Goal: Task Accomplishment & Management: Use online tool/utility

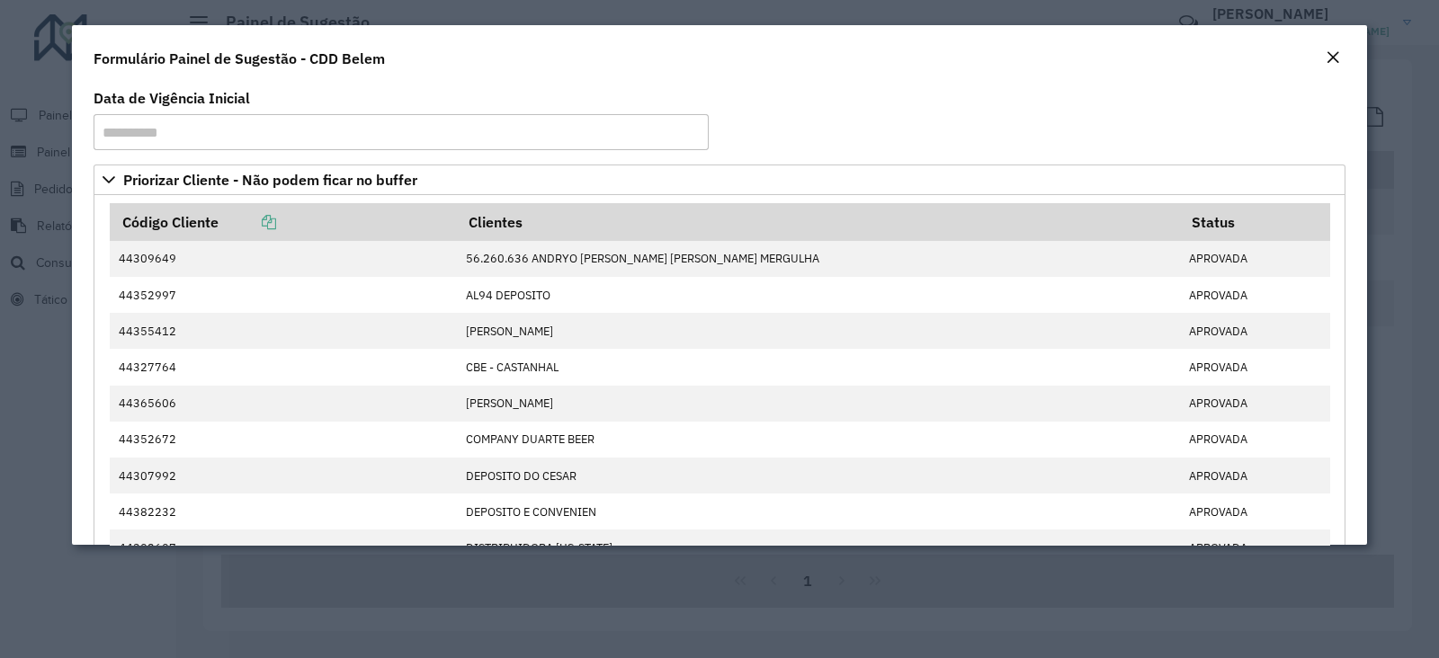
scroll to position [1094, 0]
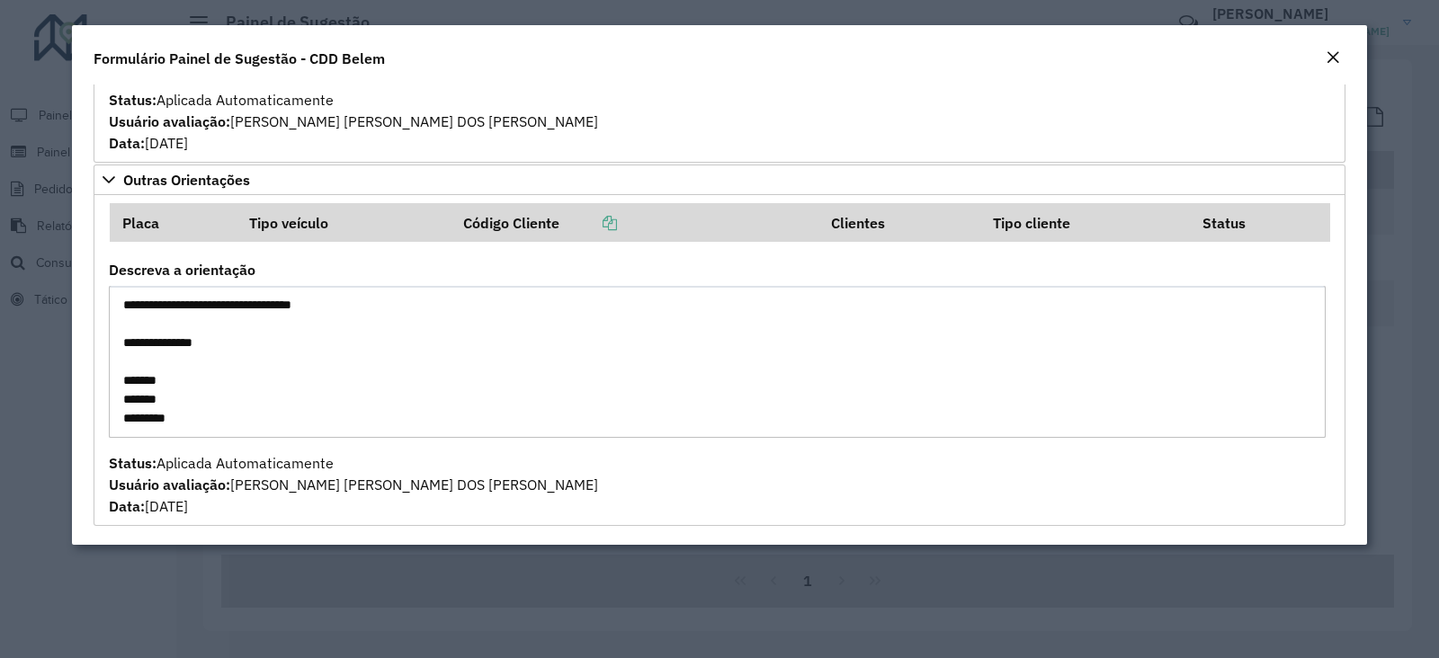
click at [1328, 57] on em "Close" at bounding box center [1332, 57] width 14 height 14
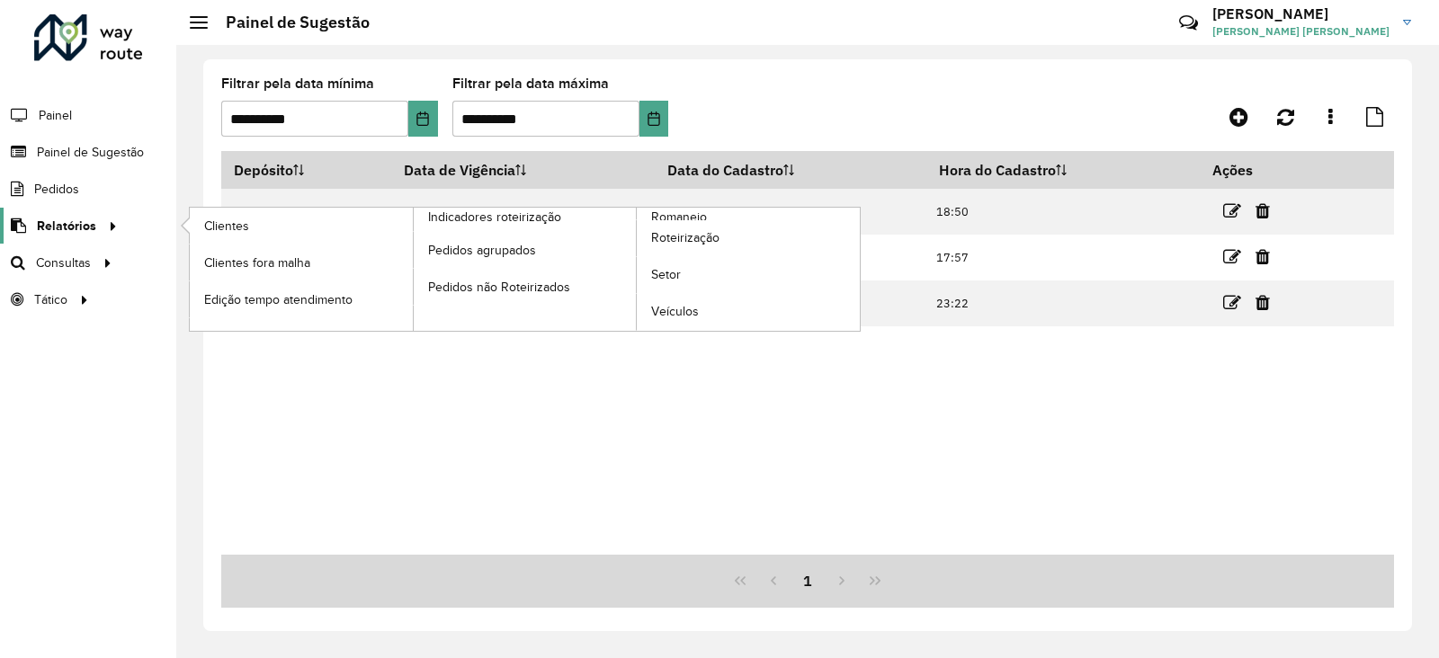
click at [54, 218] on span "Relatórios" at bounding box center [66, 226] width 59 height 19
click at [245, 228] on span "Clientes" at bounding box center [228, 226] width 49 height 19
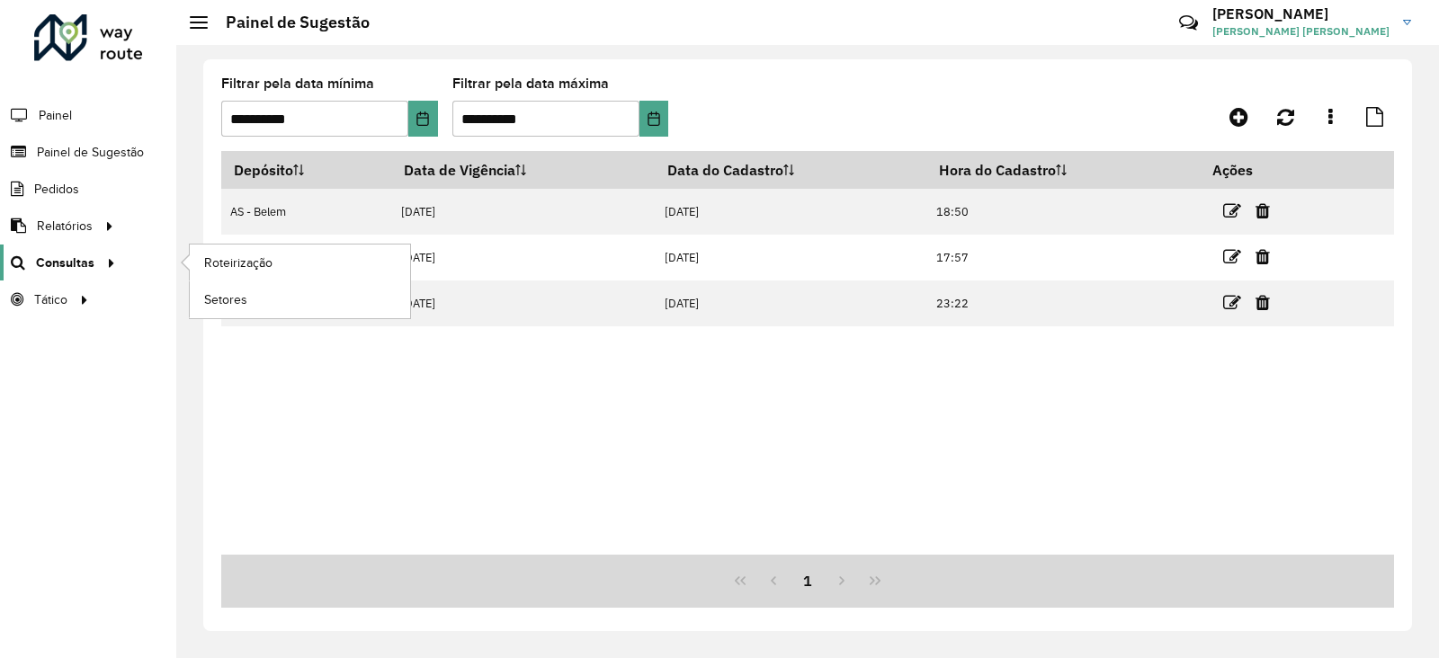
click at [74, 263] on span "Consultas" at bounding box center [65, 263] width 58 height 19
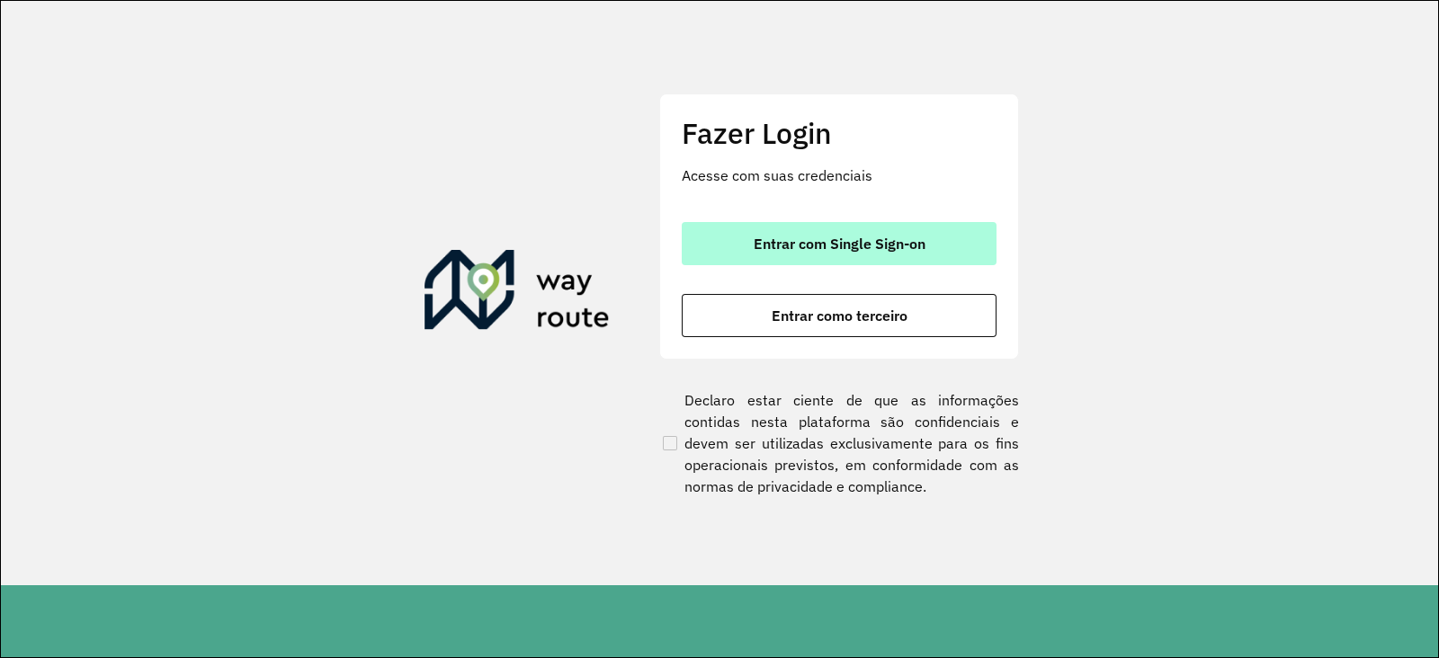
click at [868, 231] on button "Entrar com Single Sign-on" at bounding box center [839, 243] width 315 height 43
click at [871, 257] on button "Entrar com Single Sign-on" at bounding box center [839, 243] width 315 height 43
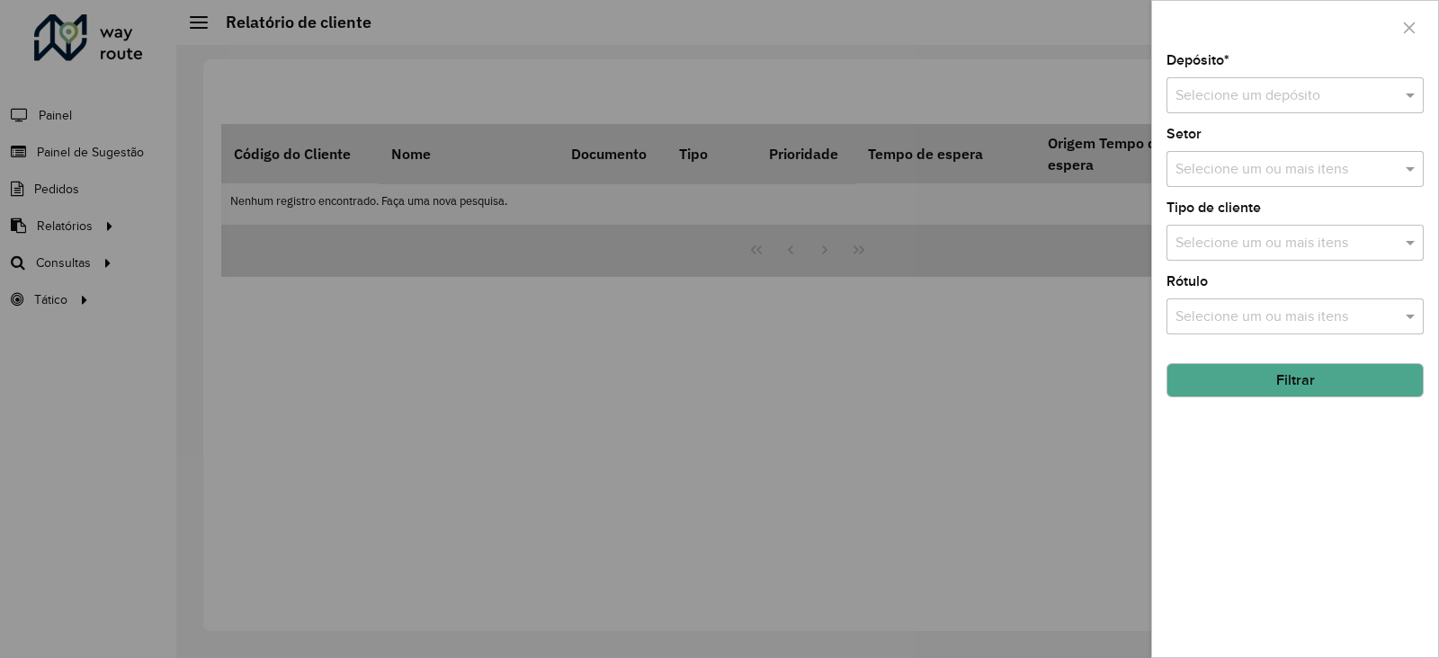
click at [782, 67] on div at bounding box center [719, 329] width 1439 height 658
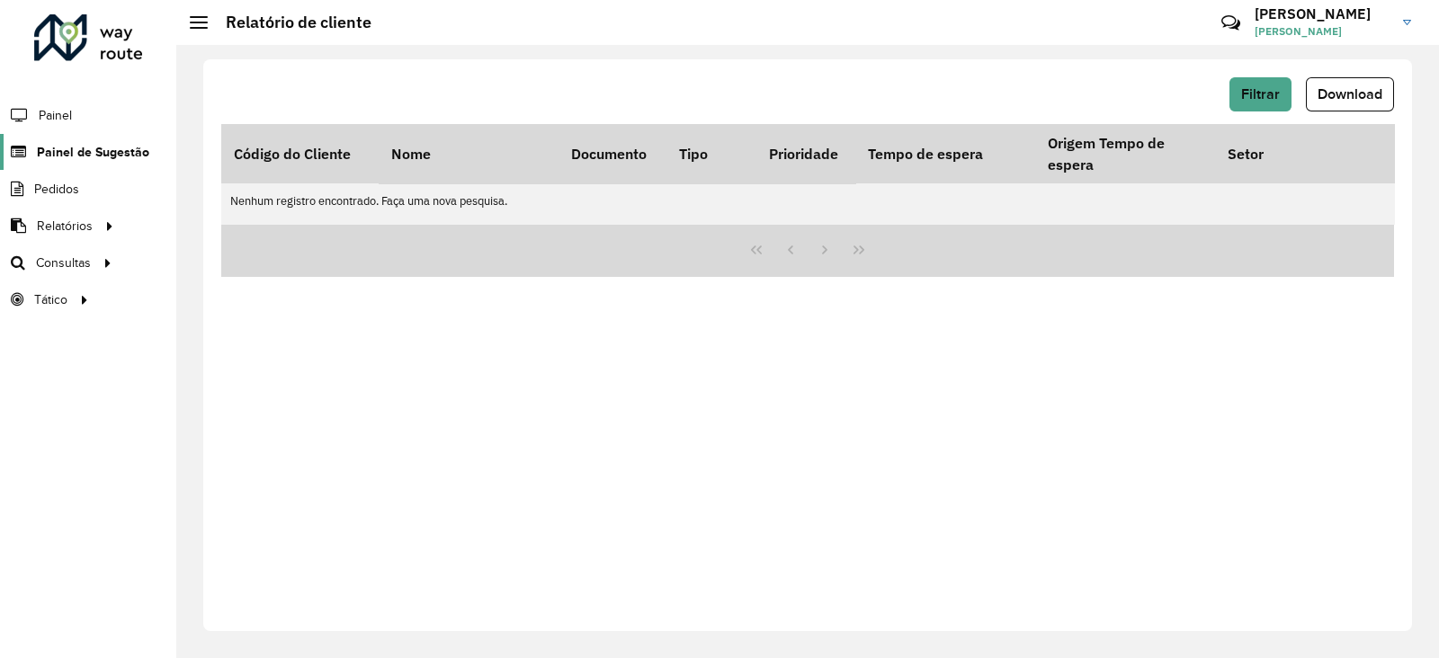
click at [76, 143] on span "Painel de Sugestão" at bounding box center [93, 152] width 112 height 19
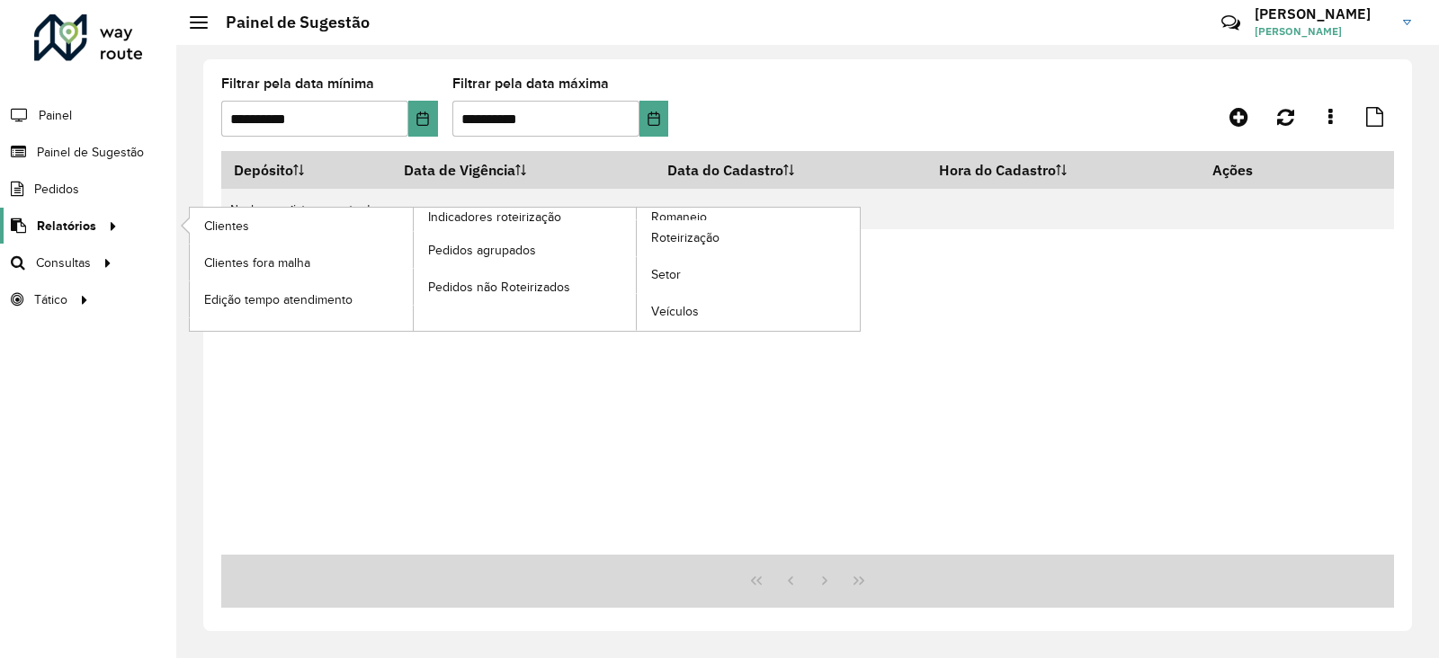
click at [56, 223] on span "Relatórios" at bounding box center [66, 226] width 59 height 19
click at [236, 228] on span "Clientes" at bounding box center [228, 226] width 49 height 19
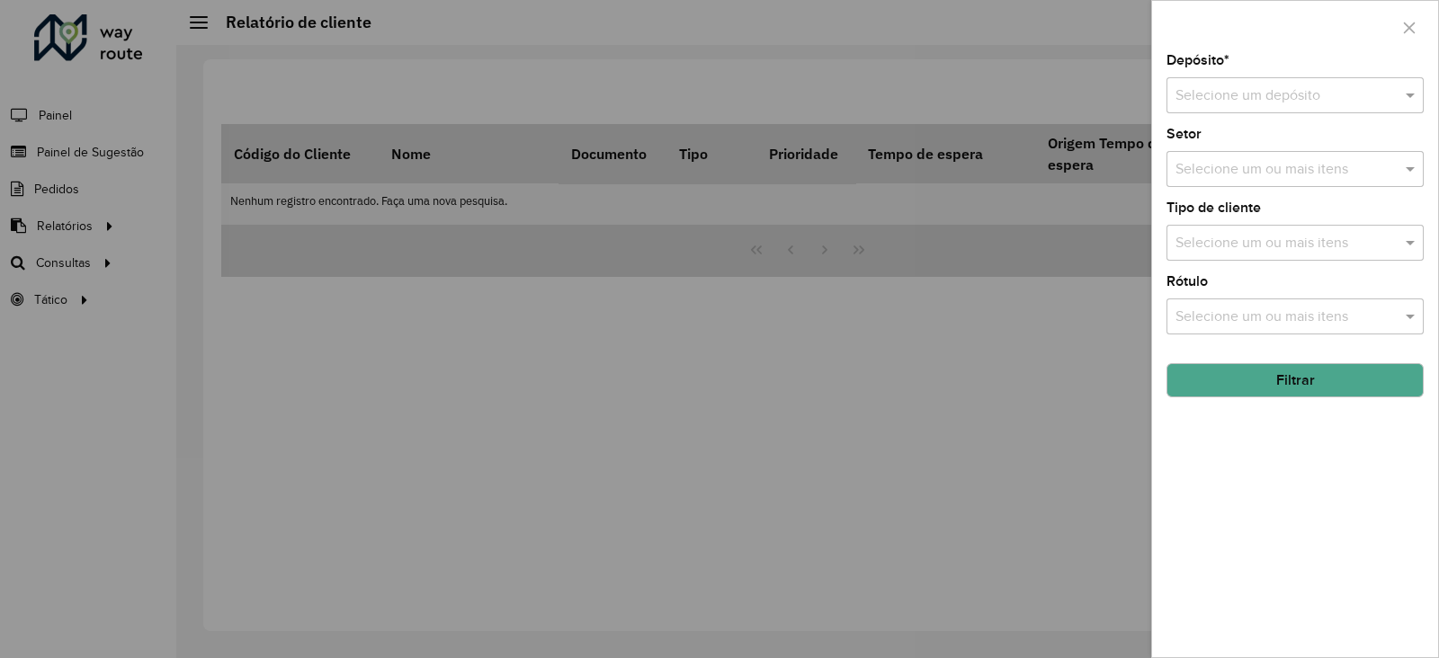
click at [1262, 103] on input "text" at bounding box center [1276, 96] width 203 height 22
click at [1099, 69] on div at bounding box center [719, 329] width 1439 height 658
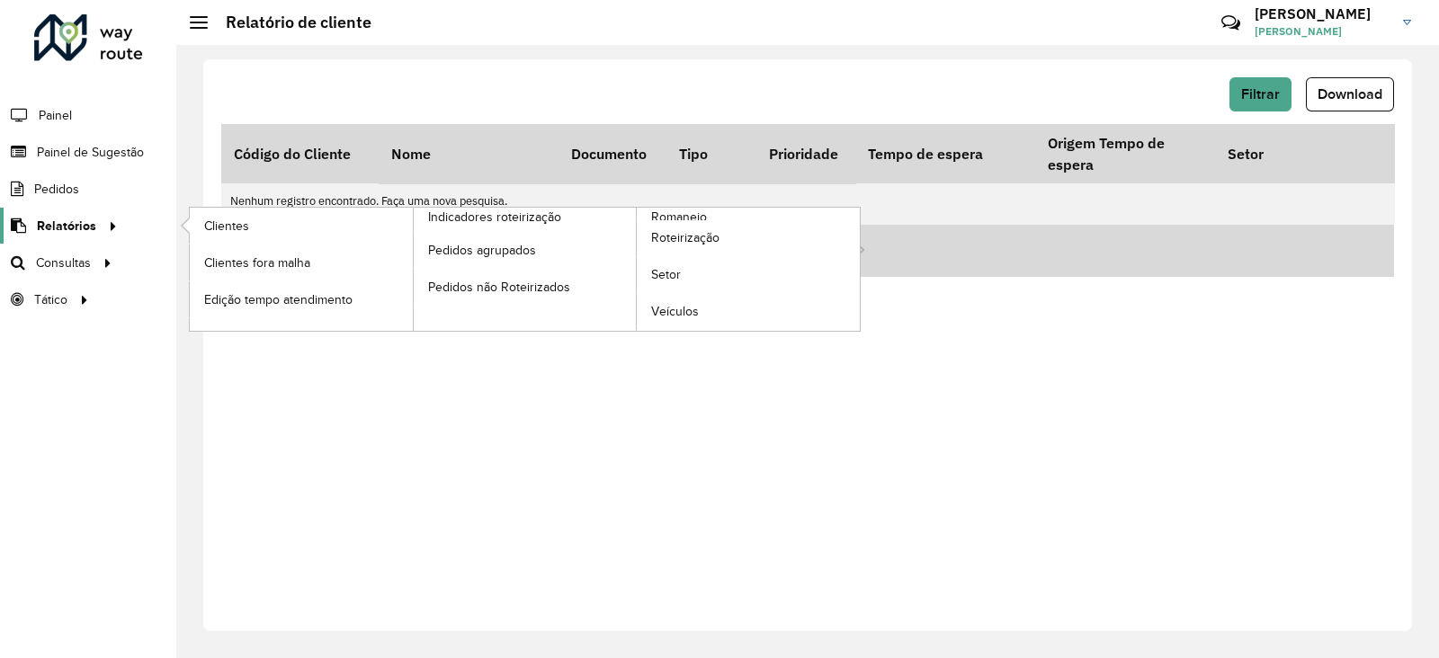
click at [62, 231] on span "Relatórios" at bounding box center [66, 226] width 59 height 19
click at [253, 227] on link "Clientes" at bounding box center [301, 226] width 223 height 36
click at [235, 226] on span "Clientes" at bounding box center [228, 226] width 49 height 19
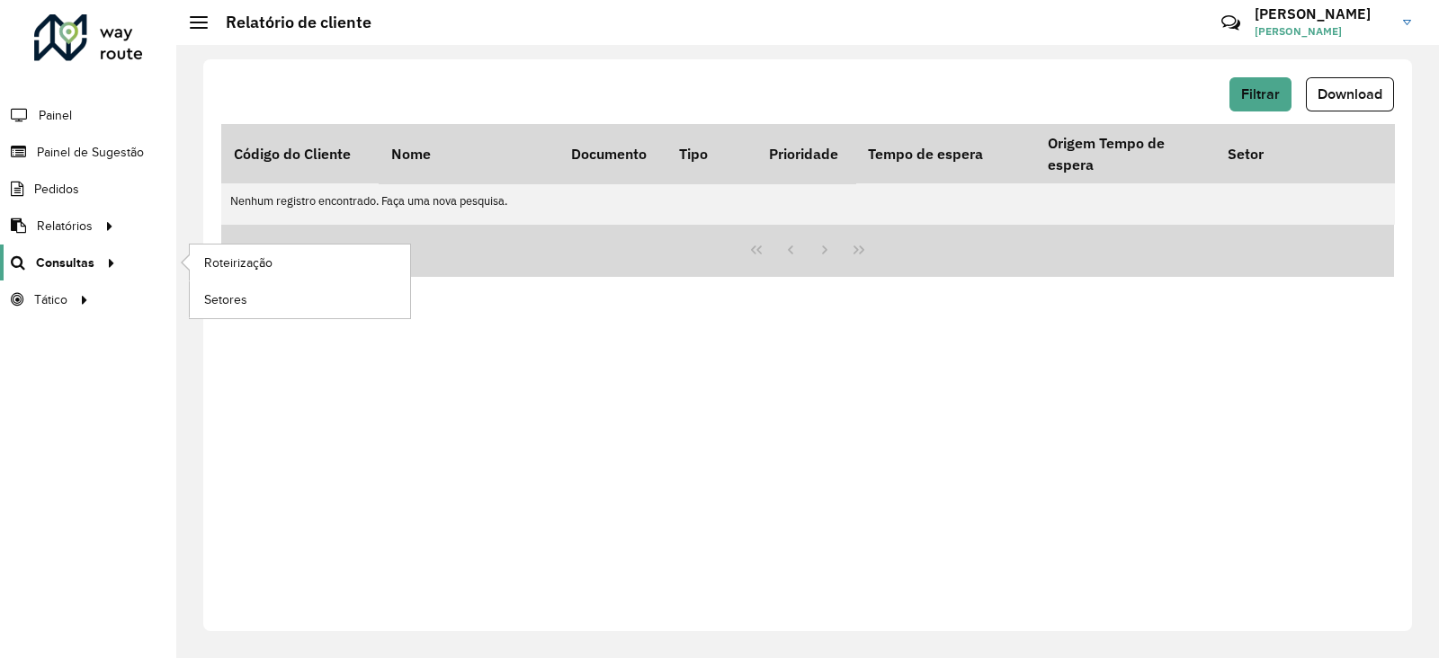
click at [84, 256] on span "Consultas" at bounding box center [65, 263] width 58 height 19
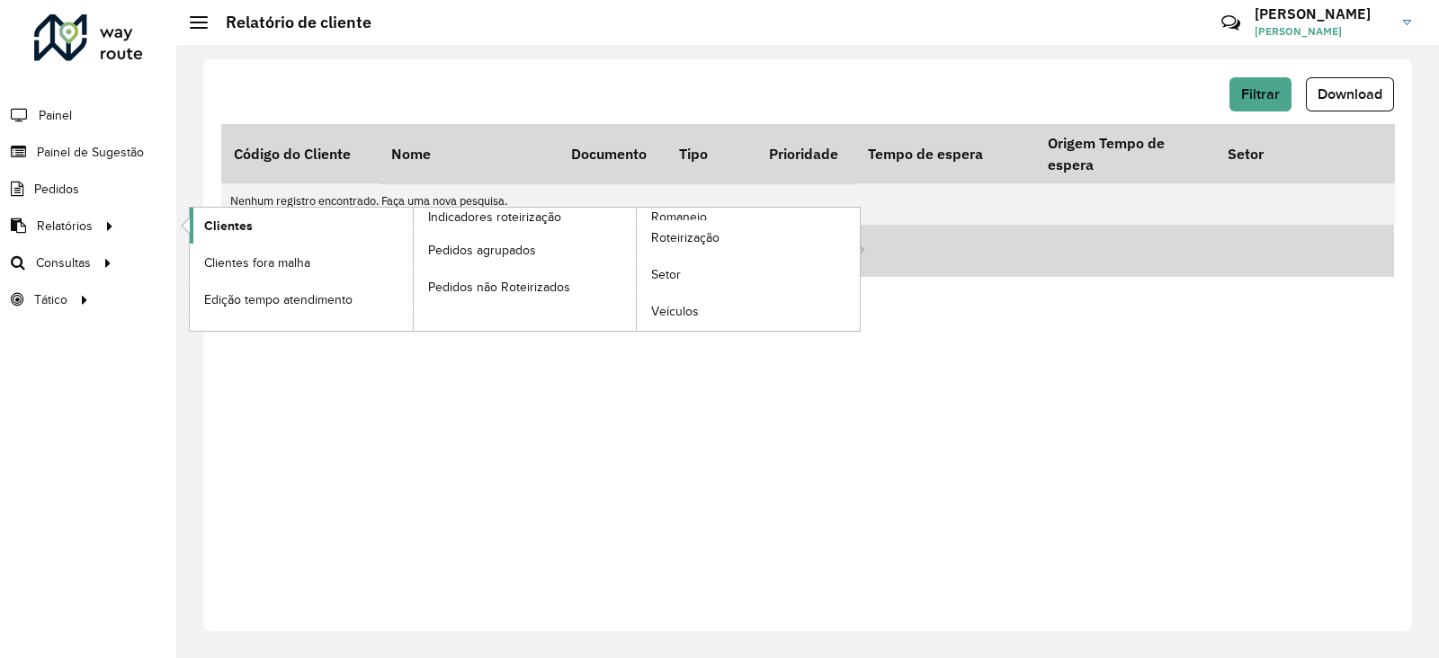
click at [216, 225] on span "Clientes" at bounding box center [228, 226] width 49 height 19
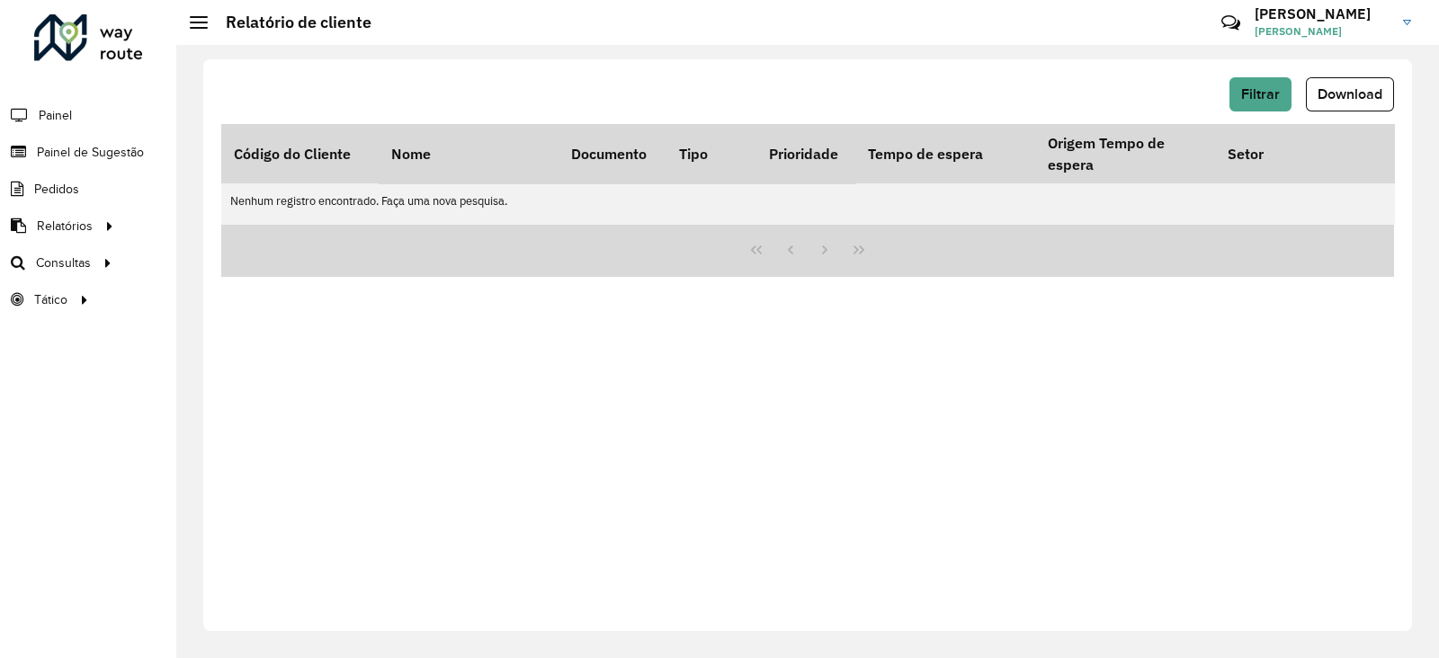
click at [1271, 447] on div "Filtrar Download Código do Cliente Nome Documento Tipo Prioridade Tempo de espe…" at bounding box center [807, 345] width 1208 height 572
click at [1254, 89] on span "Filtrar" at bounding box center [1260, 93] width 39 height 15
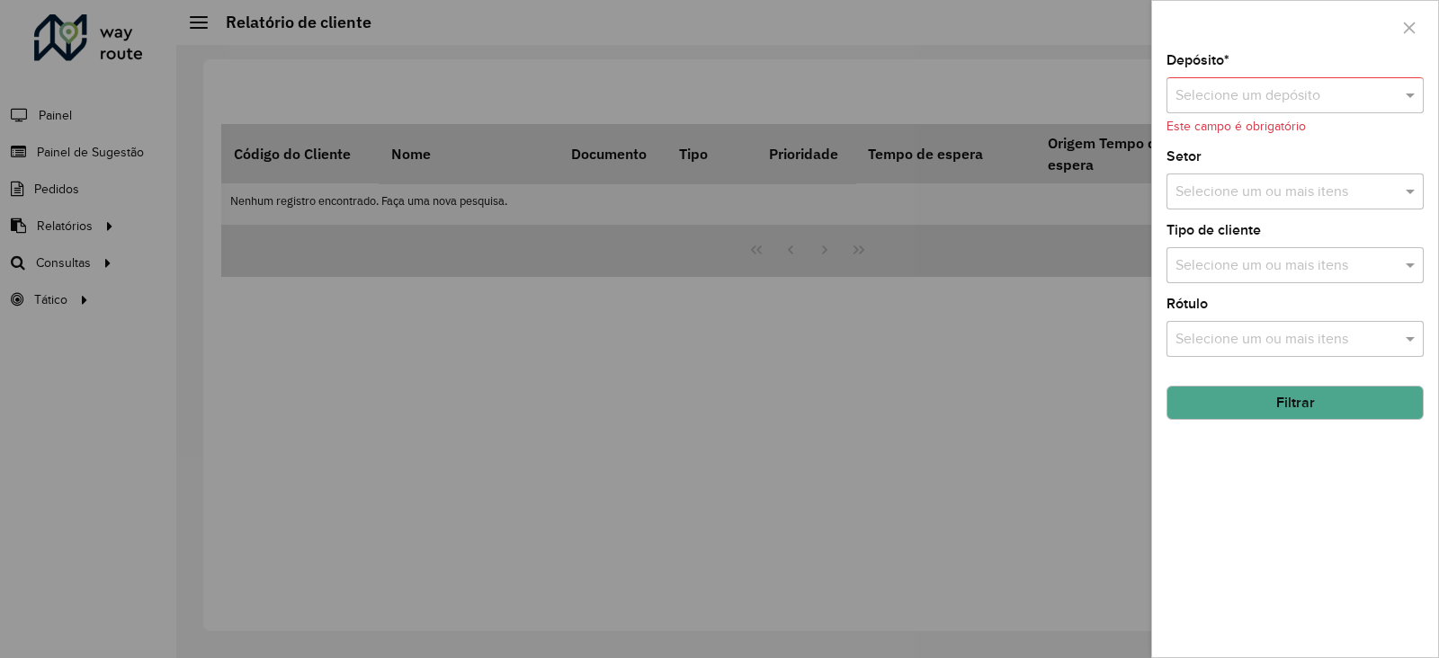
click at [1295, 105] on div "Selecione um depósito" at bounding box center [1294, 95] width 257 height 36
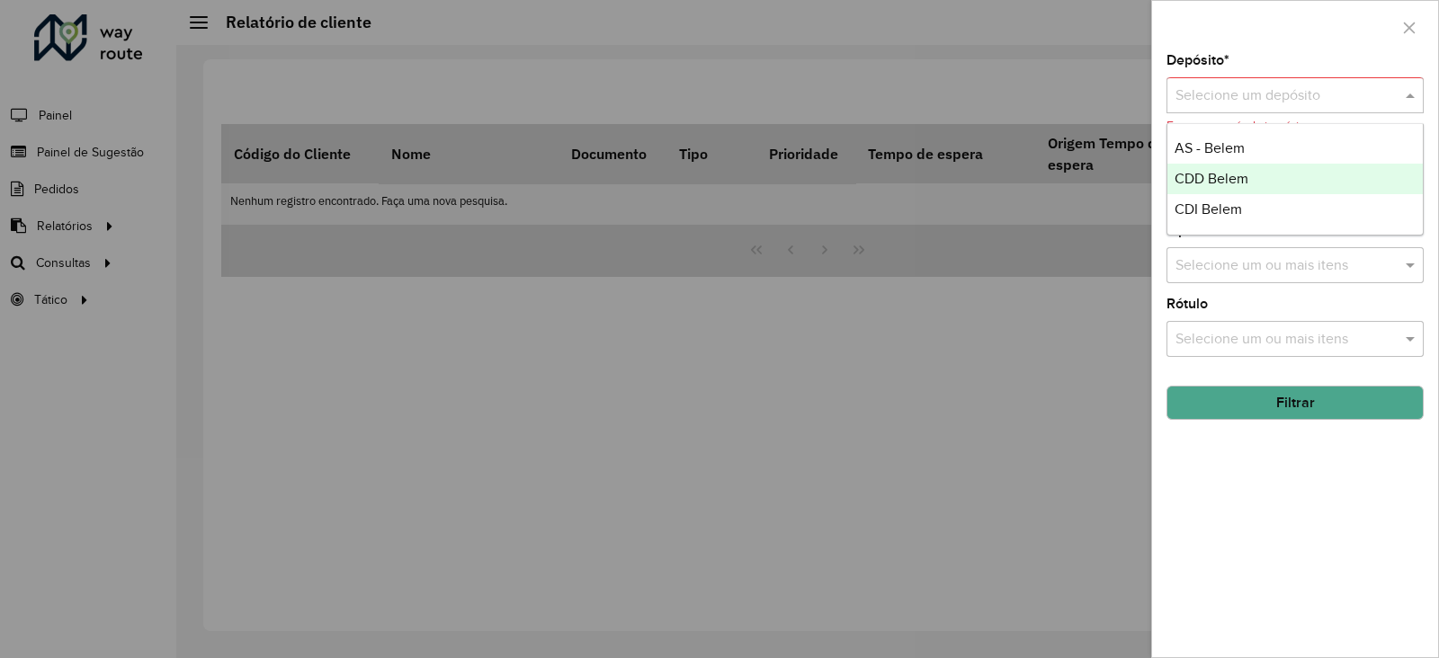
click at [1219, 173] on span "CDD Belem" at bounding box center [1211, 178] width 74 height 15
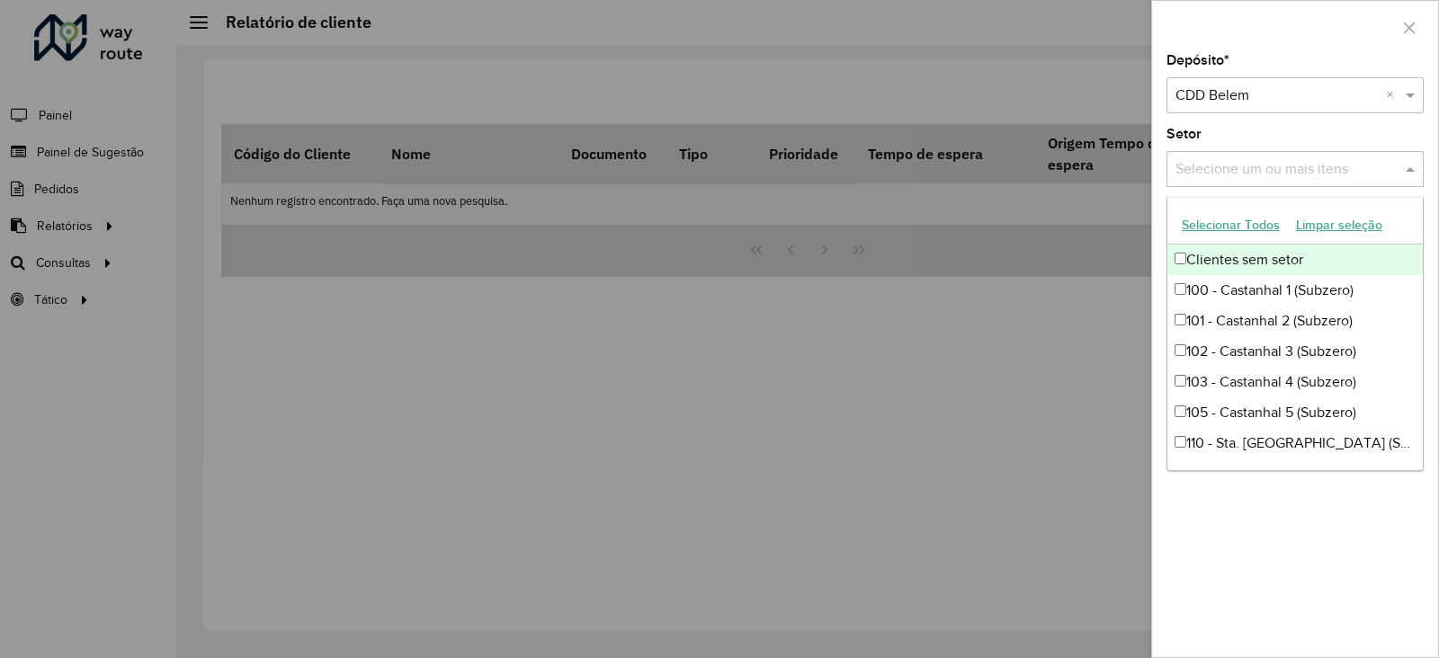
click at [1232, 172] on input "text" at bounding box center [1286, 170] width 230 height 22
click at [1043, 334] on div at bounding box center [719, 329] width 1439 height 658
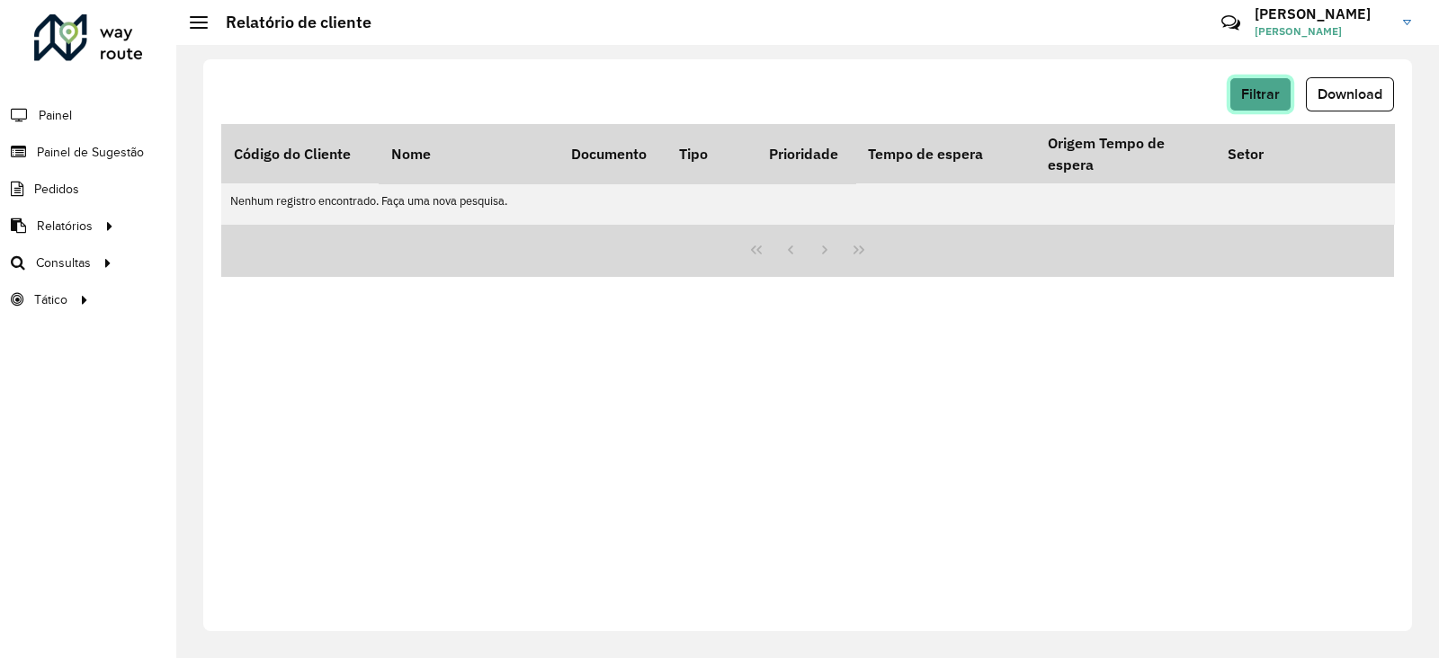
click at [1285, 98] on button "Filtrar" at bounding box center [1260, 94] width 62 height 34
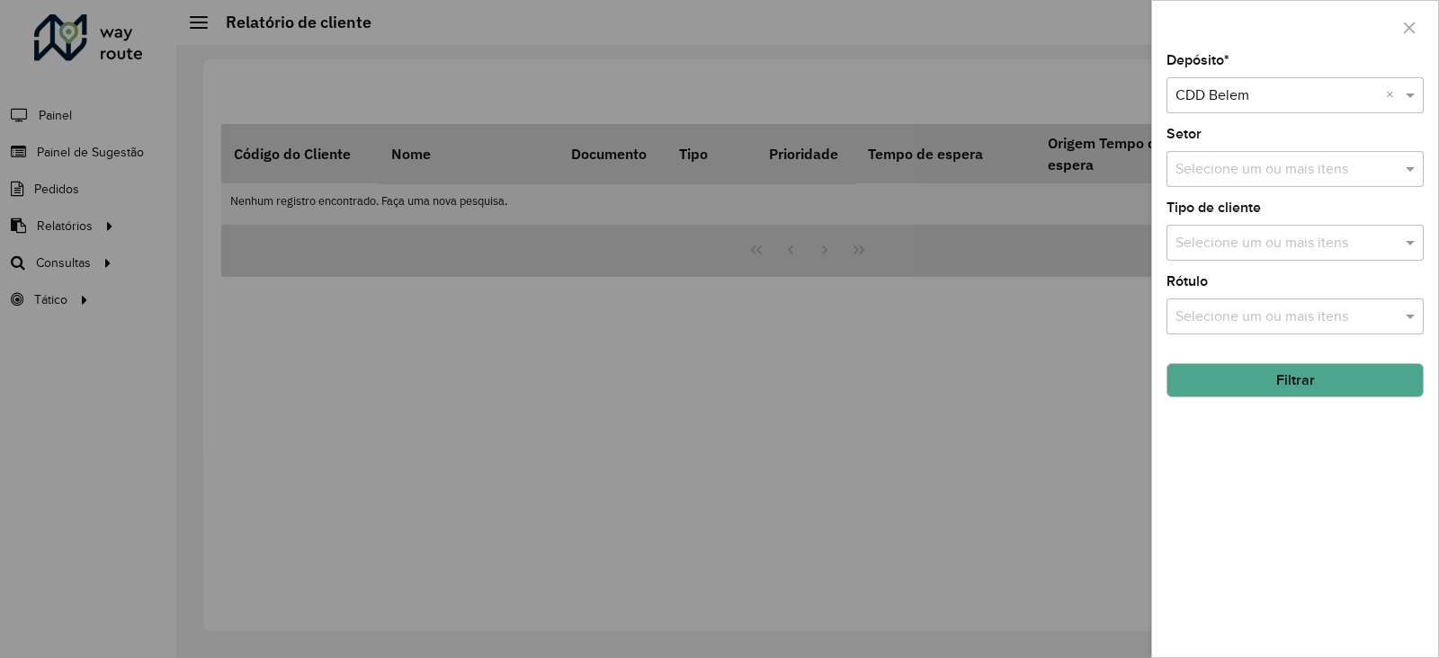
click at [1306, 387] on button "Filtrar" at bounding box center [1294, 380] width 257 height 34
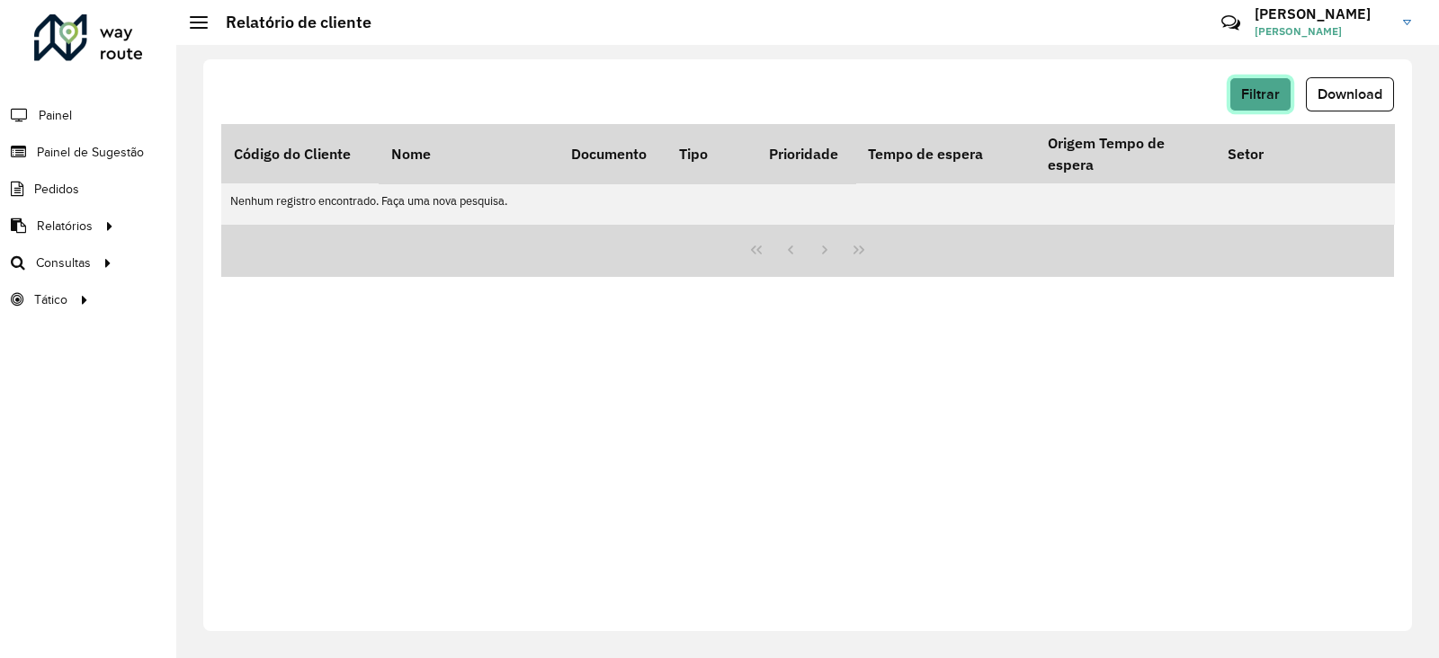
click at [1256, 94] on span "Filtrar" at bounding box center [1260, 93] width 39 height 15
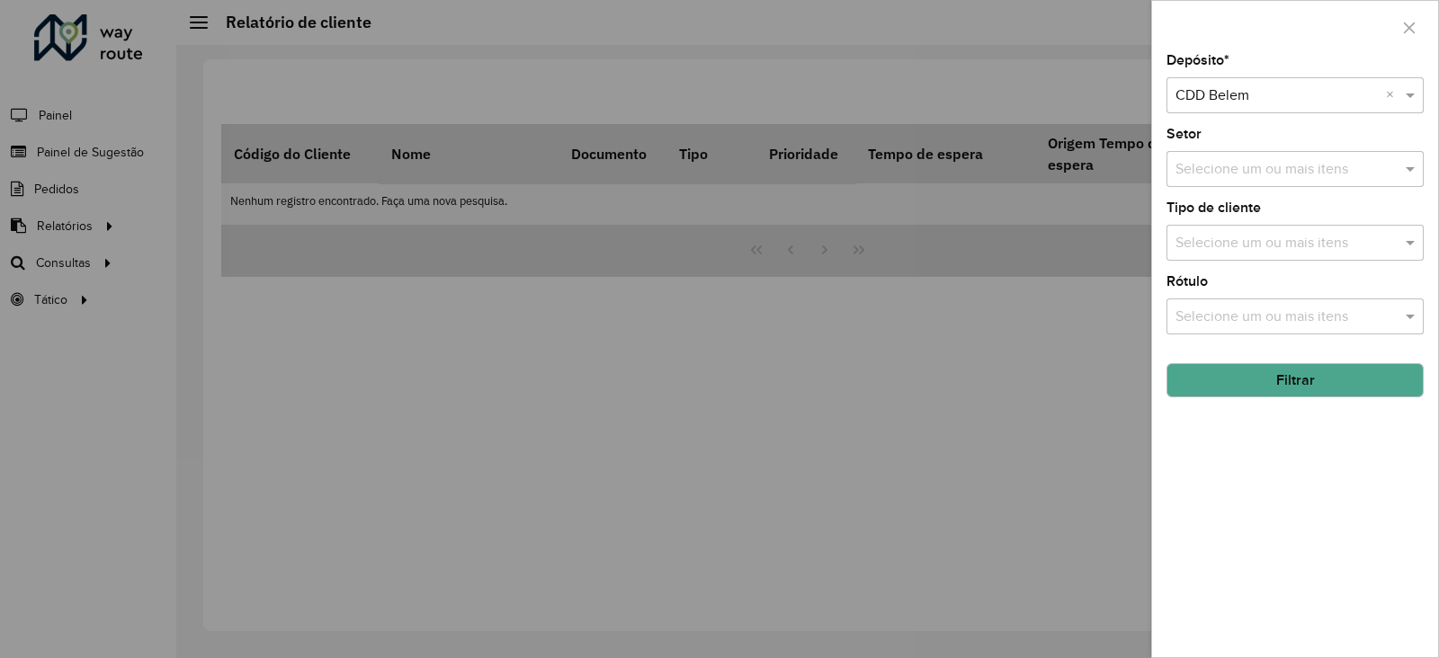
click at [1253, 174] on input "text" at bounding box center [1286, 170] width 230 height 22
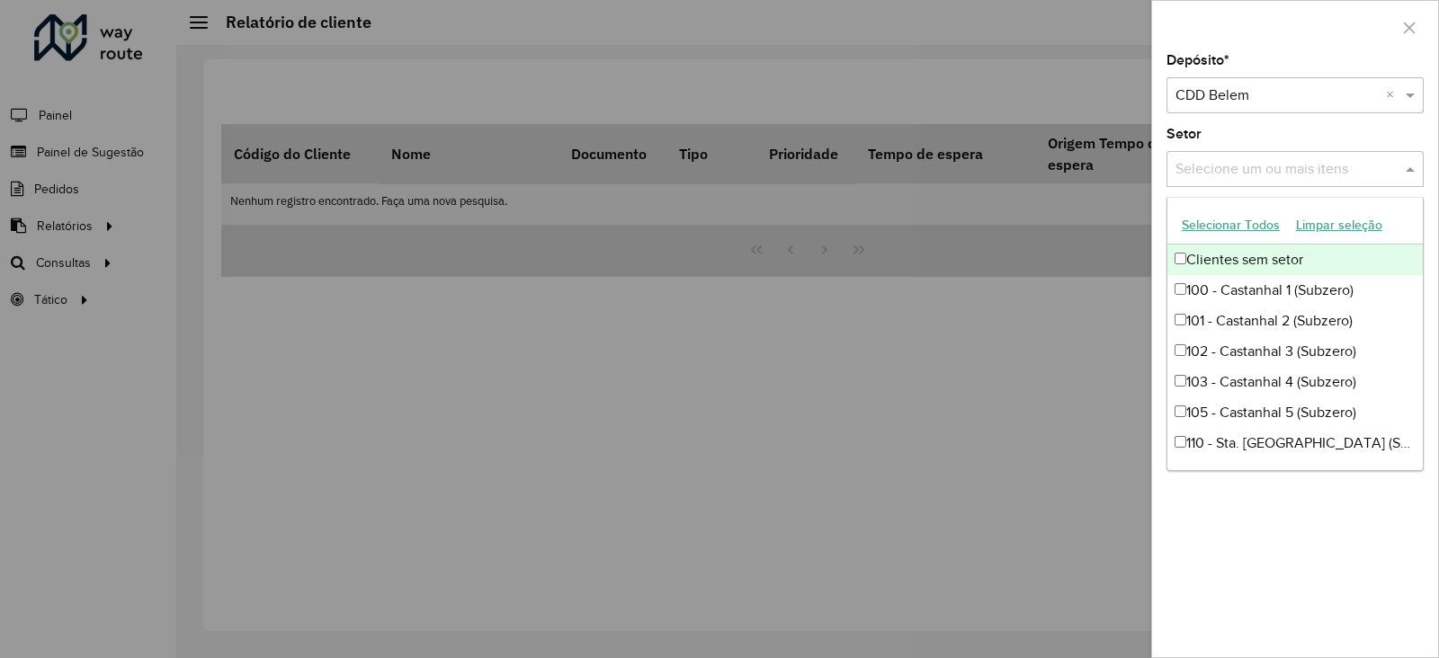
click at [1001, 272] on div at bounding box center [719, 329] width 1439 height 658
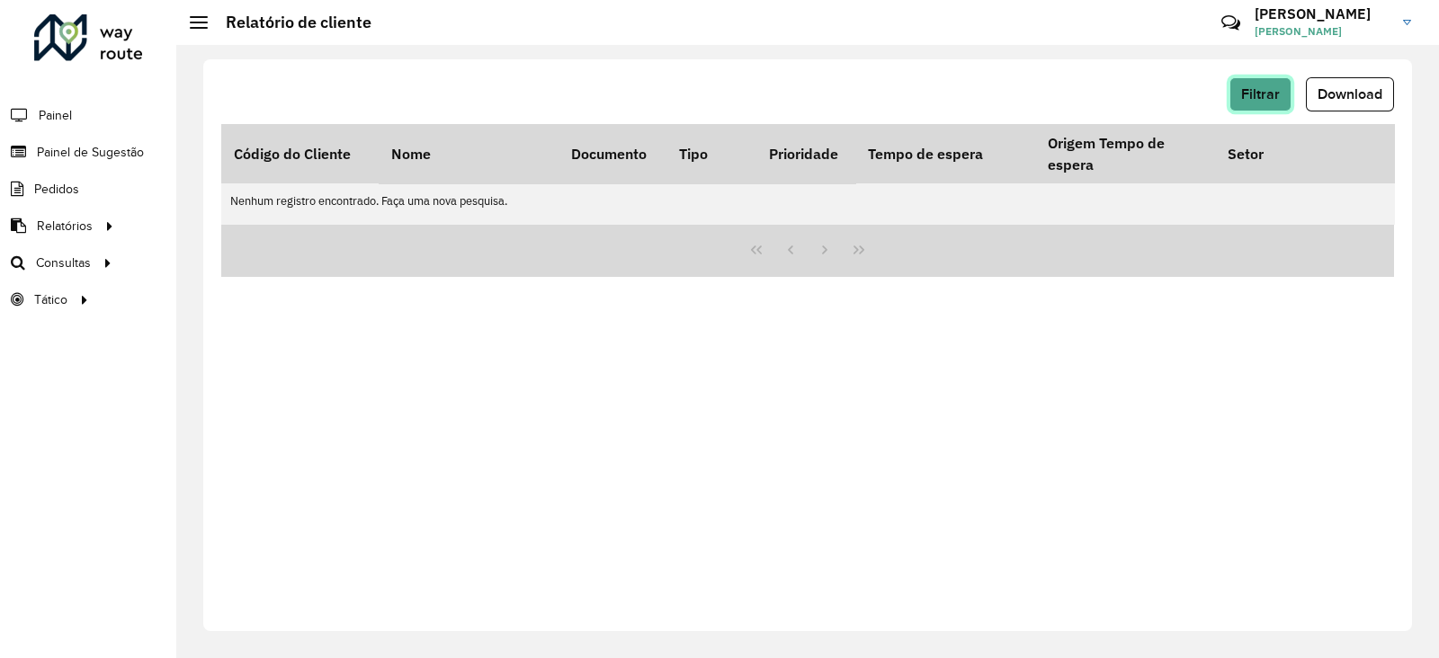
click at [1268, 93] on span "Filtrar" at bounding box center [1260, 93] width 39 height 15
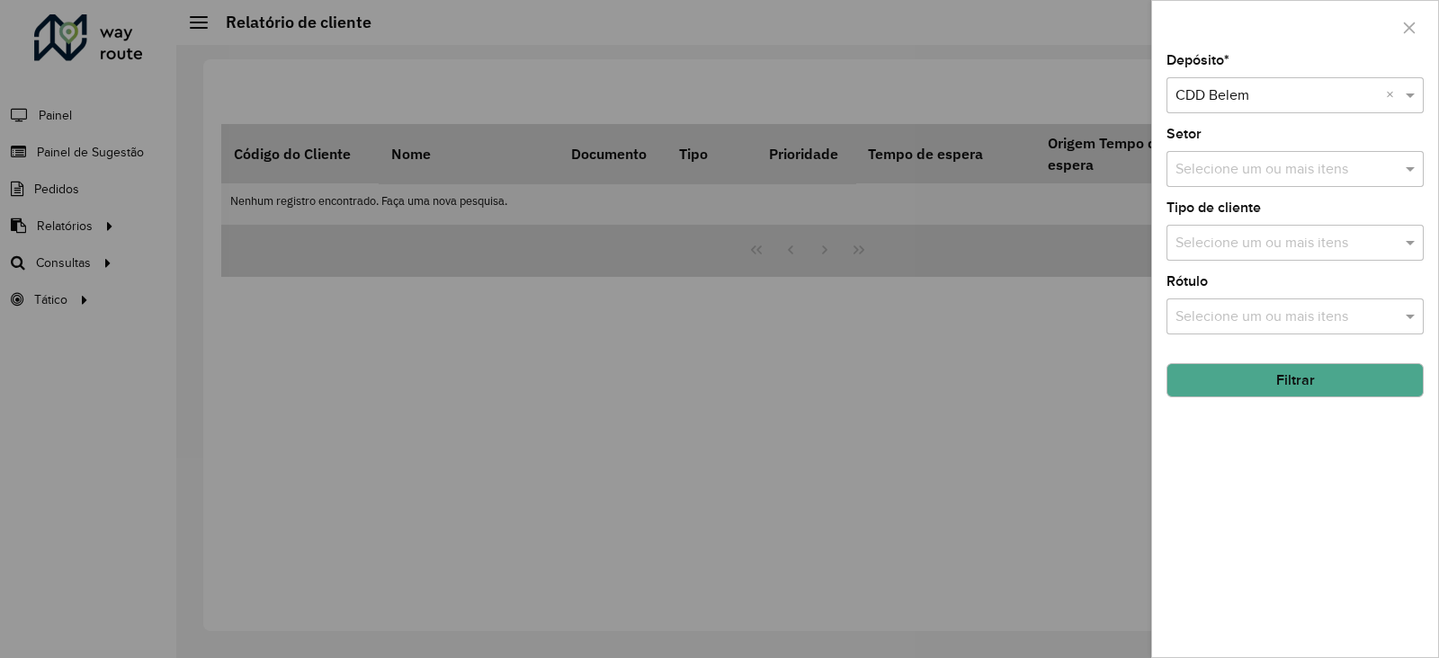
click at [1312, 253] on input "text" at bounding box center [1286, 244] width 230 height 22
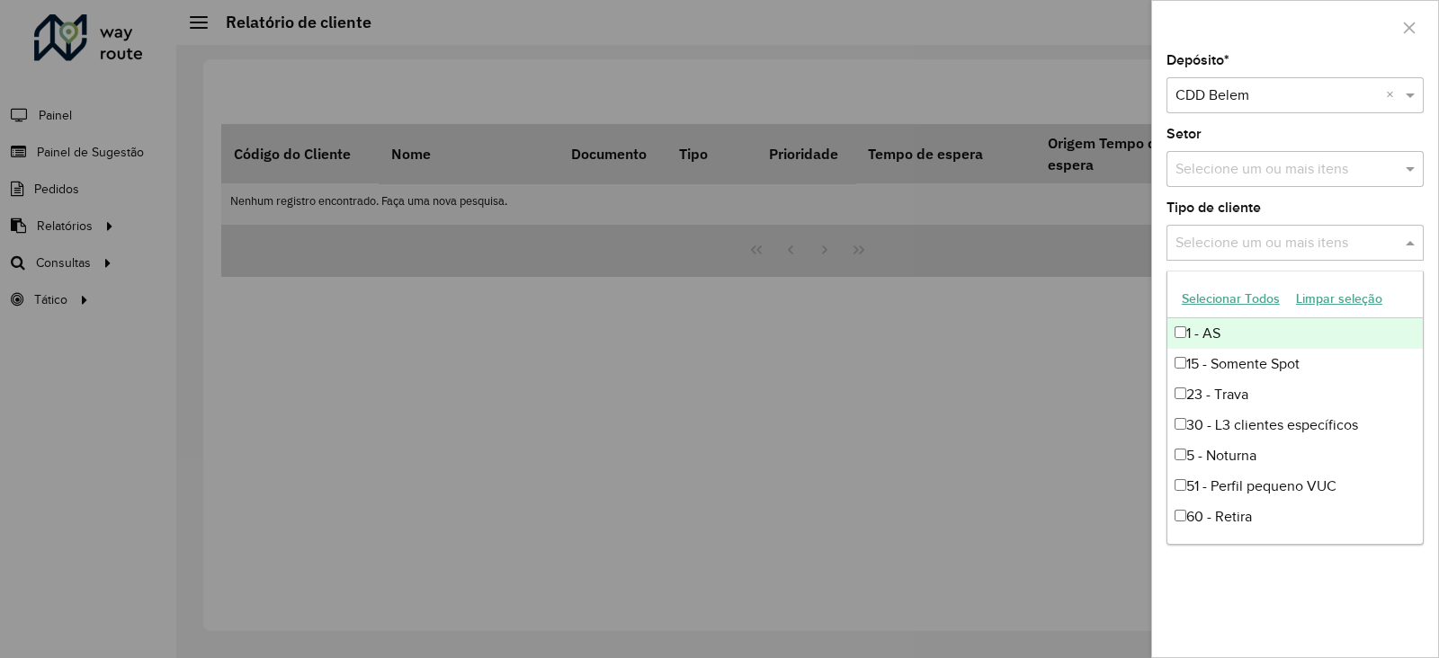
drag, startPoint x: 1056, startPoint y: 362, endPoint x: 1056, endPoint y: 352, distance: 9.9
click at [1052, 361] on div at bounding box center [719, 329] width 1439 height 658
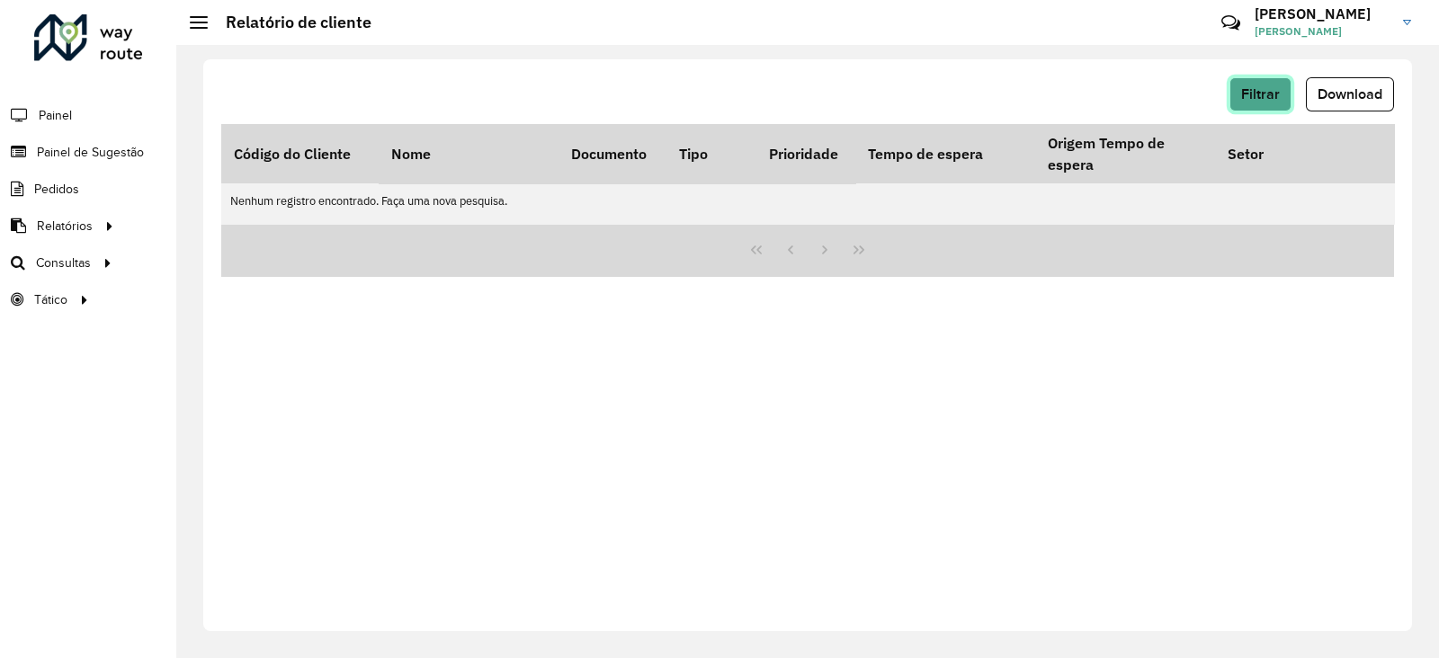
click at [1236, 94] on button "Filtrar" at bounding box center [1260, 94] width 62 height 34
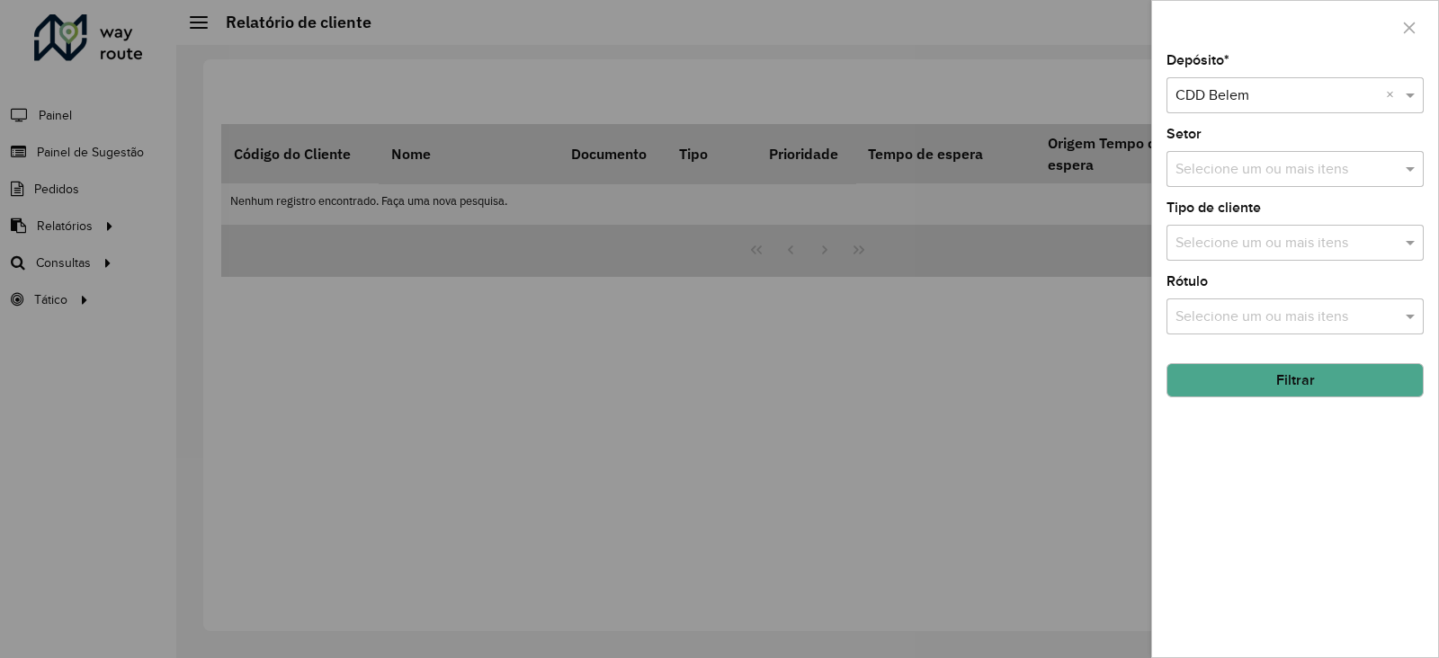
click at [1299, 313] on input "text" at bounding box center [1286, 318] width 230 height 22
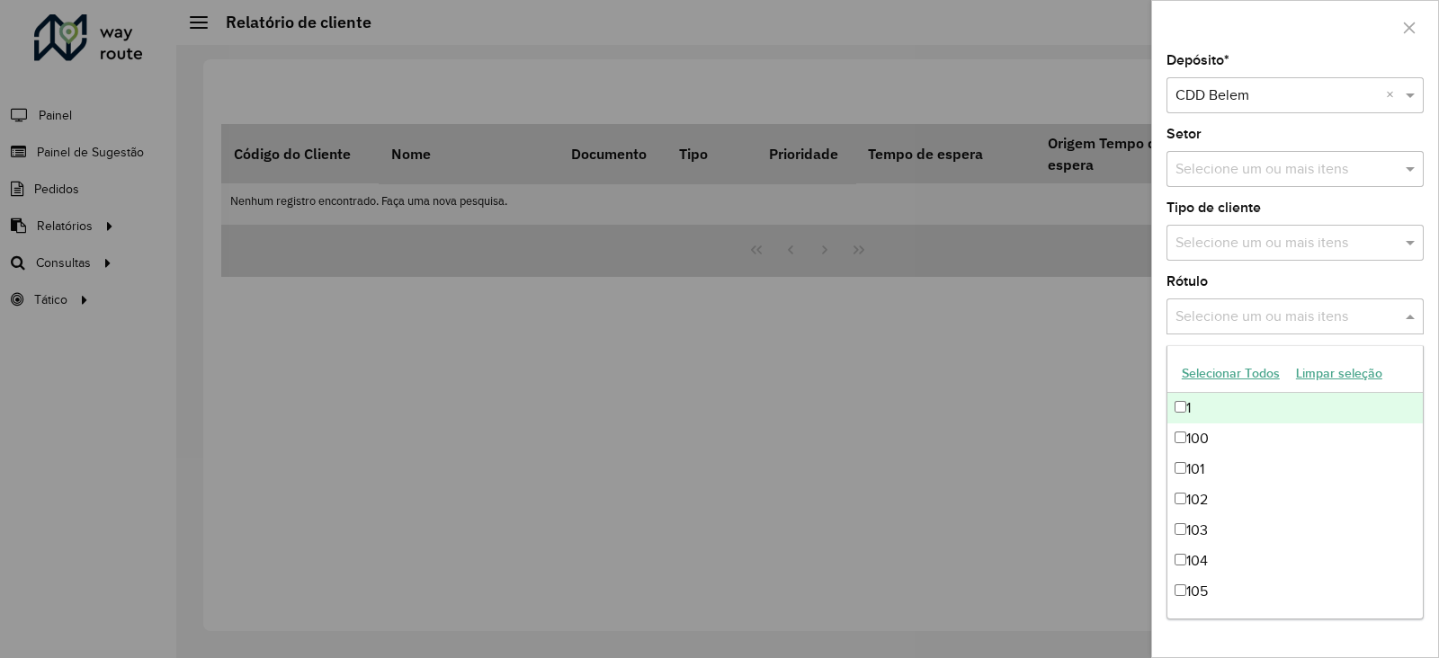
click at [1040, 339] on div at bounding box center [719, 329] width 1439 height 658
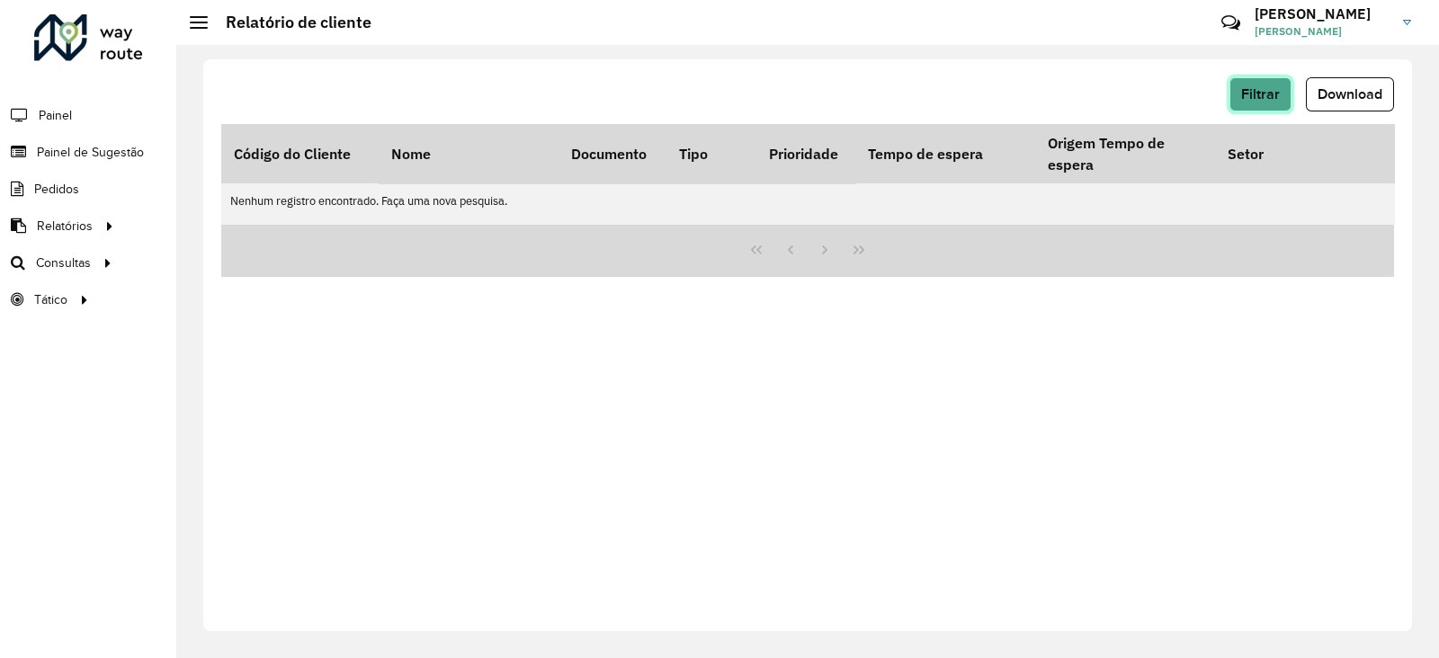
click at [1270, 92] on span "Filtrar" at bounding box center [1260, 93] width 39 height 15
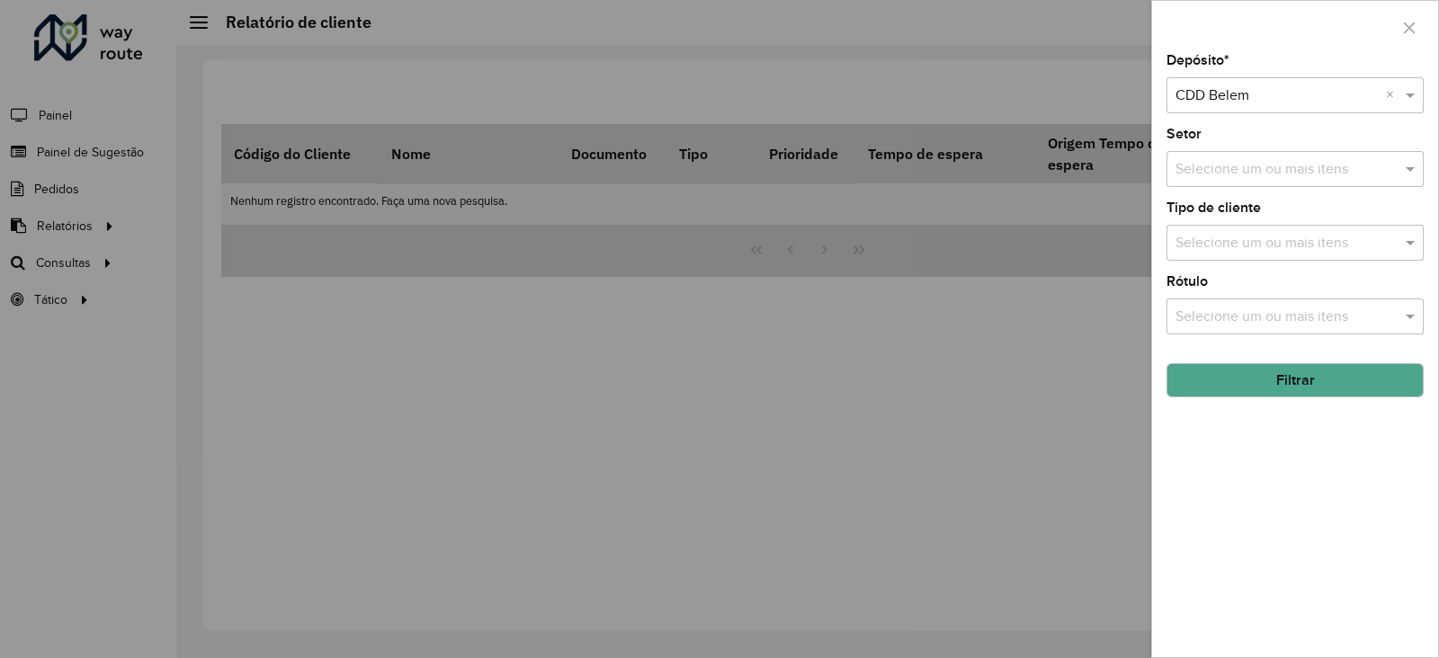
click at [1262, 159] on input "text" at bounding box center [1286, 170] width 230 height 22
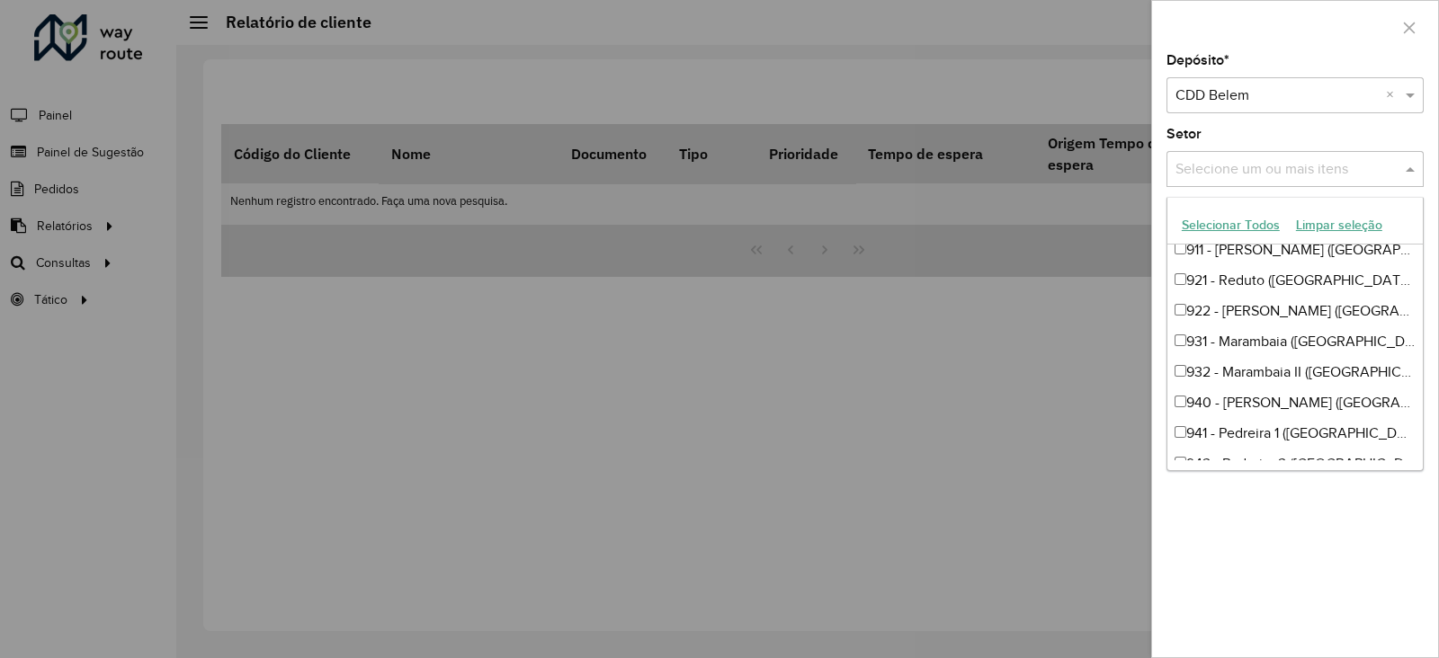
scroll to position [1802, 0]
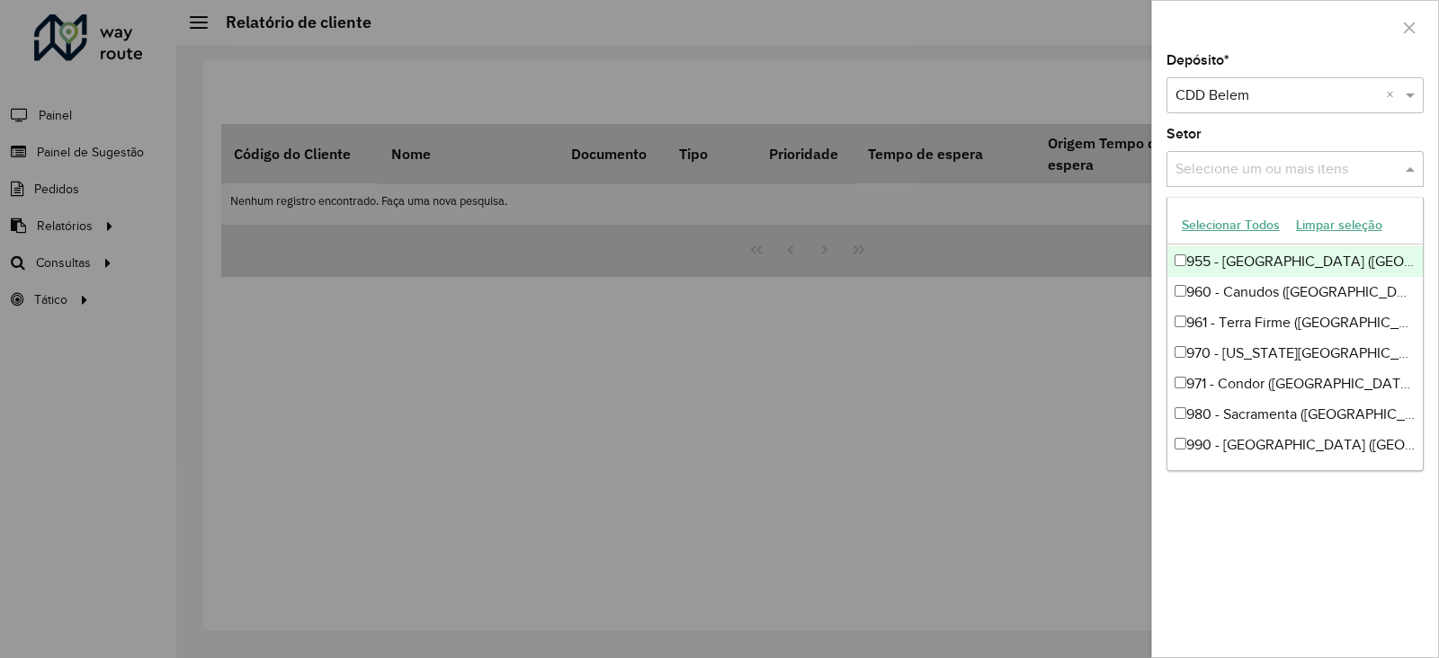
click at [1244, 124] on div "Depósito * Selecione um depósito × CDD Belem × Setor Selecione um ou mais itens…" at bounding box center [1295, 355] width 286 height 603
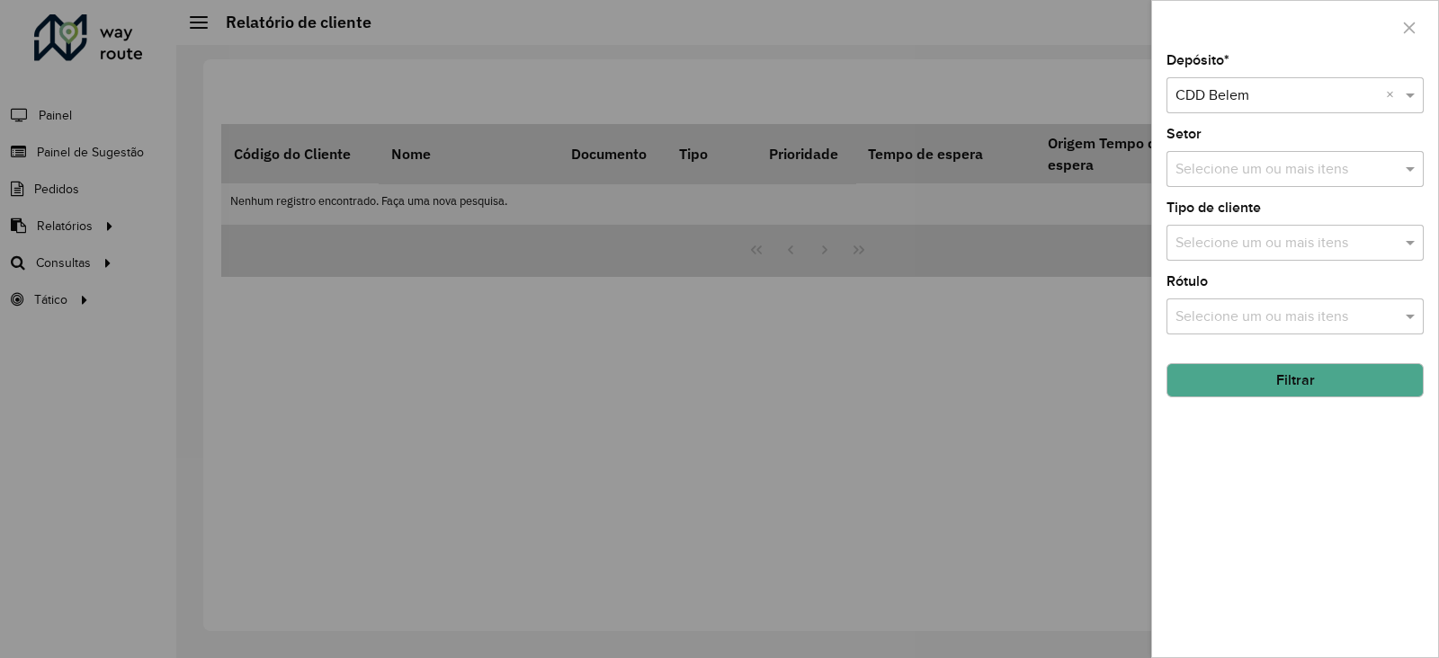
click at [1292, 245] on input "text" at bounding box center [1286, 244] width 230 height 22
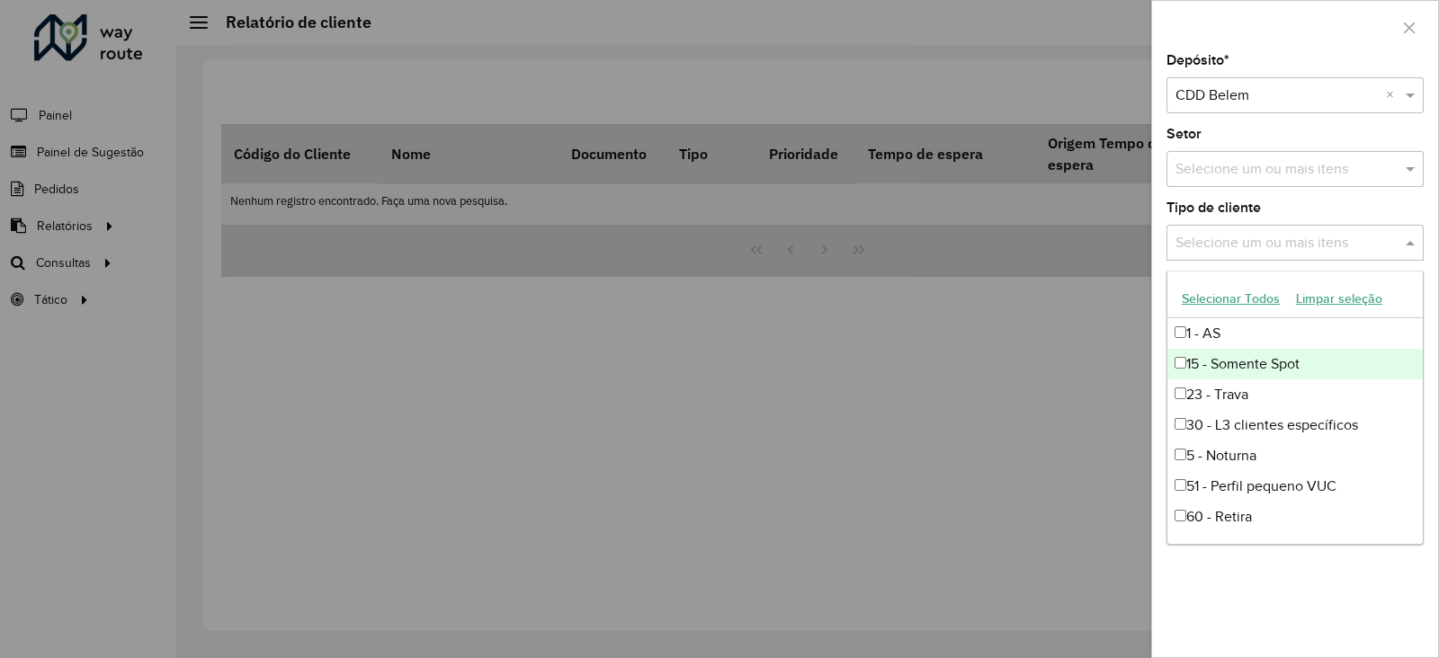
click at [1291, 367] on div "15 - Somente Spot" at bounding box center [1294, 364] width 255 height 31
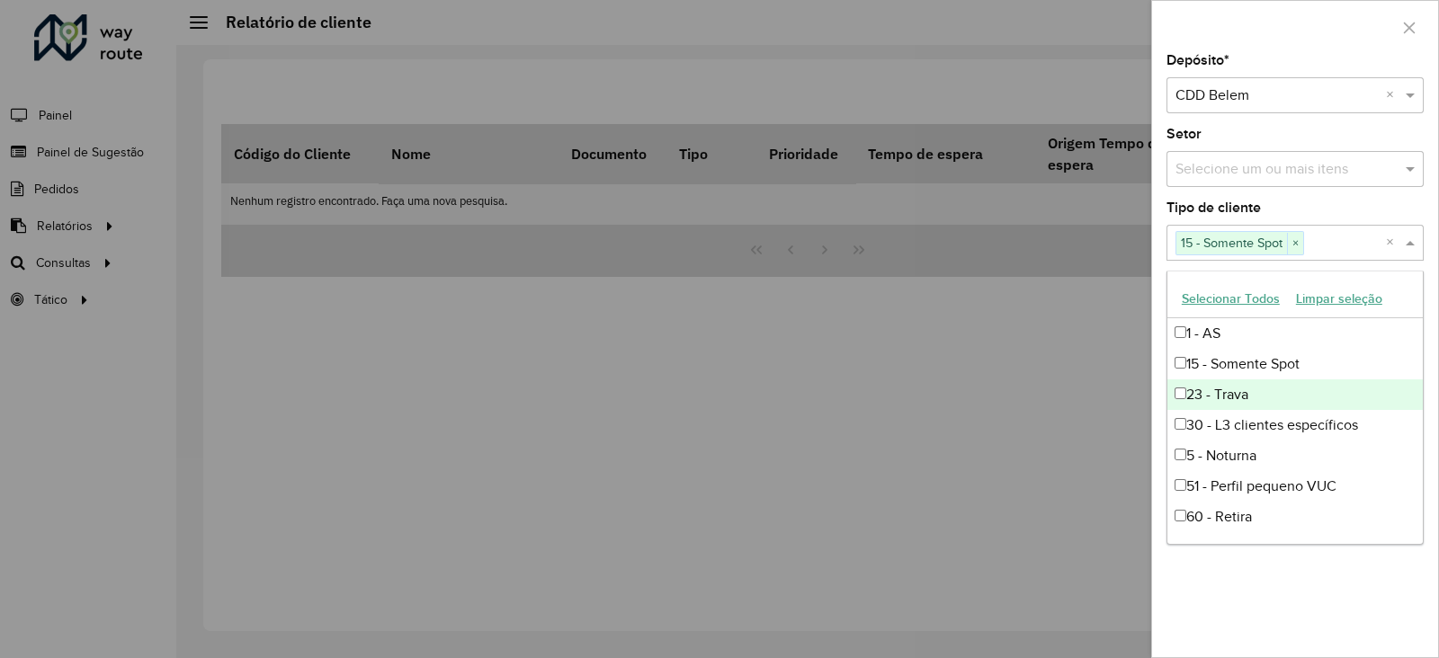
click at [1238, 400] on div "23 - Trava" at bounding box center [1294, 394] width 255 height 31
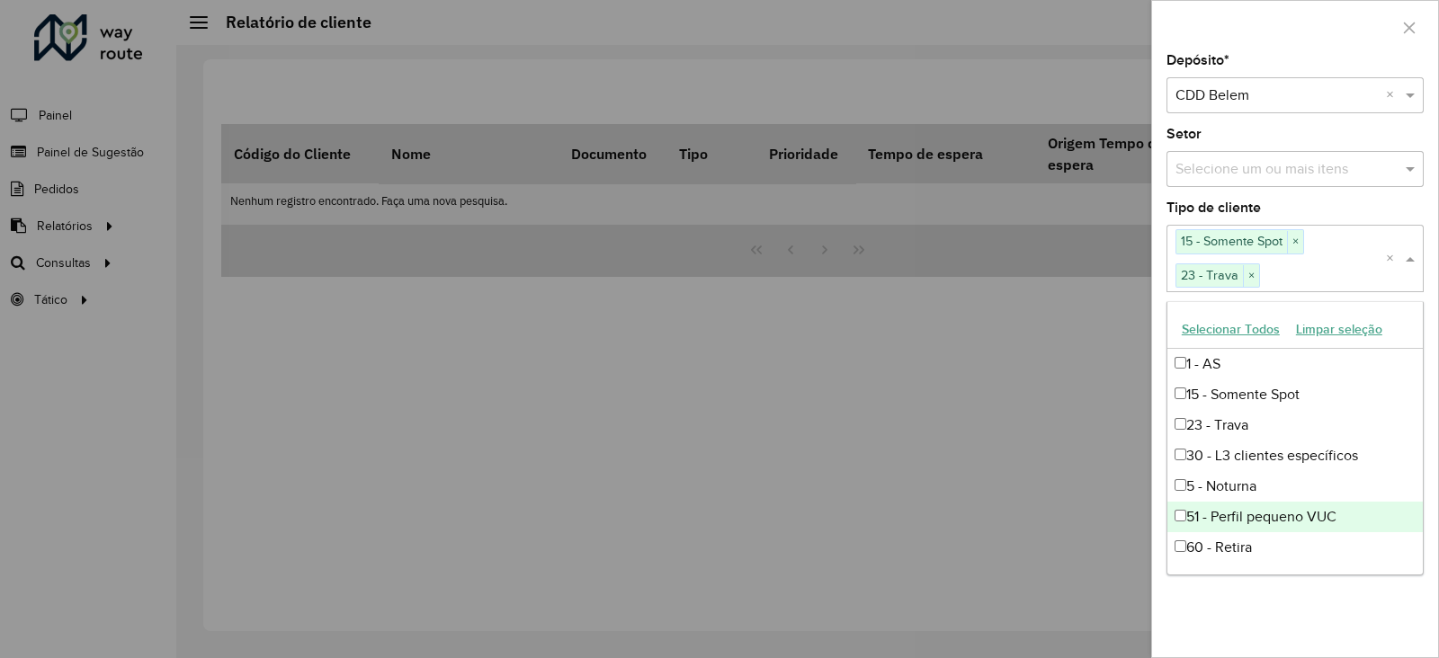
click at [1216, 517] on div "51 - Perfil pequeno VUC" at bounding box center [1294, 517] width 255 height 31
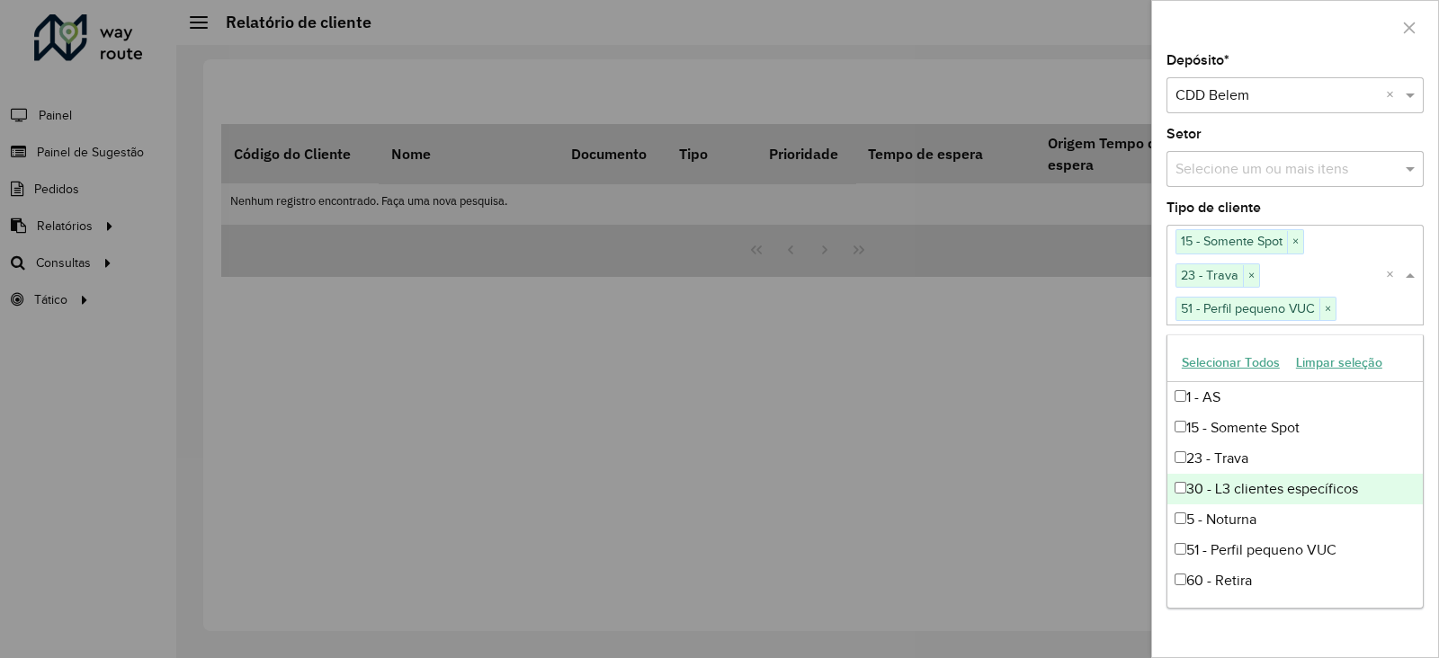
click at [1209, 488] on div "30 - L3 clientes específicos" at bounding box center [1294, 489] width 255 height 31
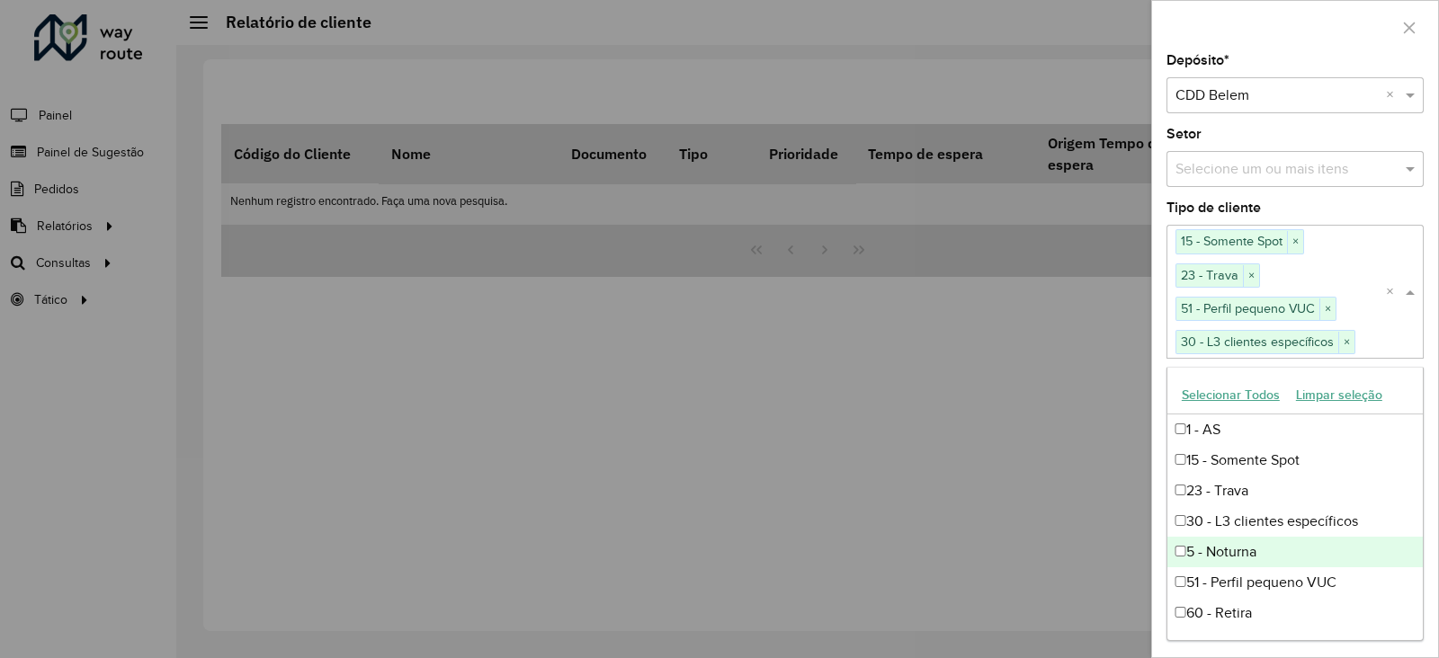
click at [1218, 558] on div "5 - Noturna" at bounding box center [1294, 552] width 255 height 31
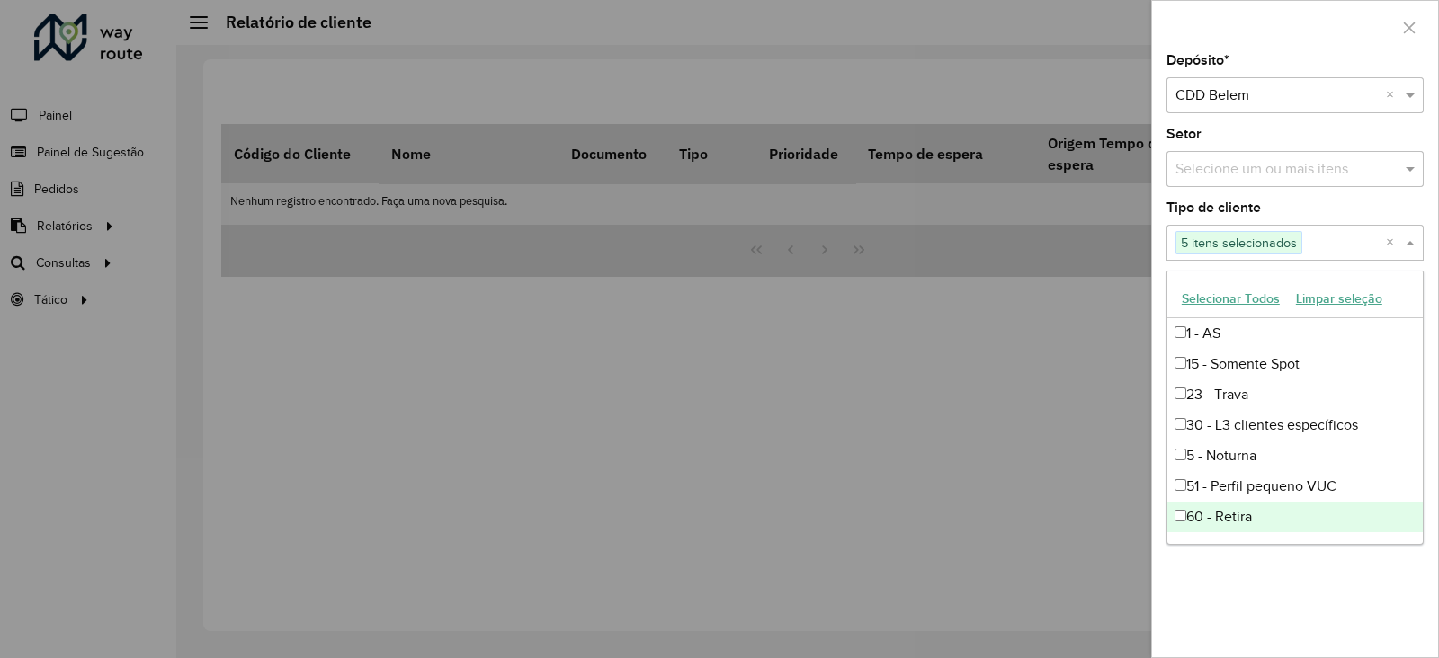
click at [1208, 514] on div "60 - Retira" at bounding box center [1294, 517] width 255 height 31
click at [1034, 437] on div at bounding box center [719, 329] width 1439 height 658
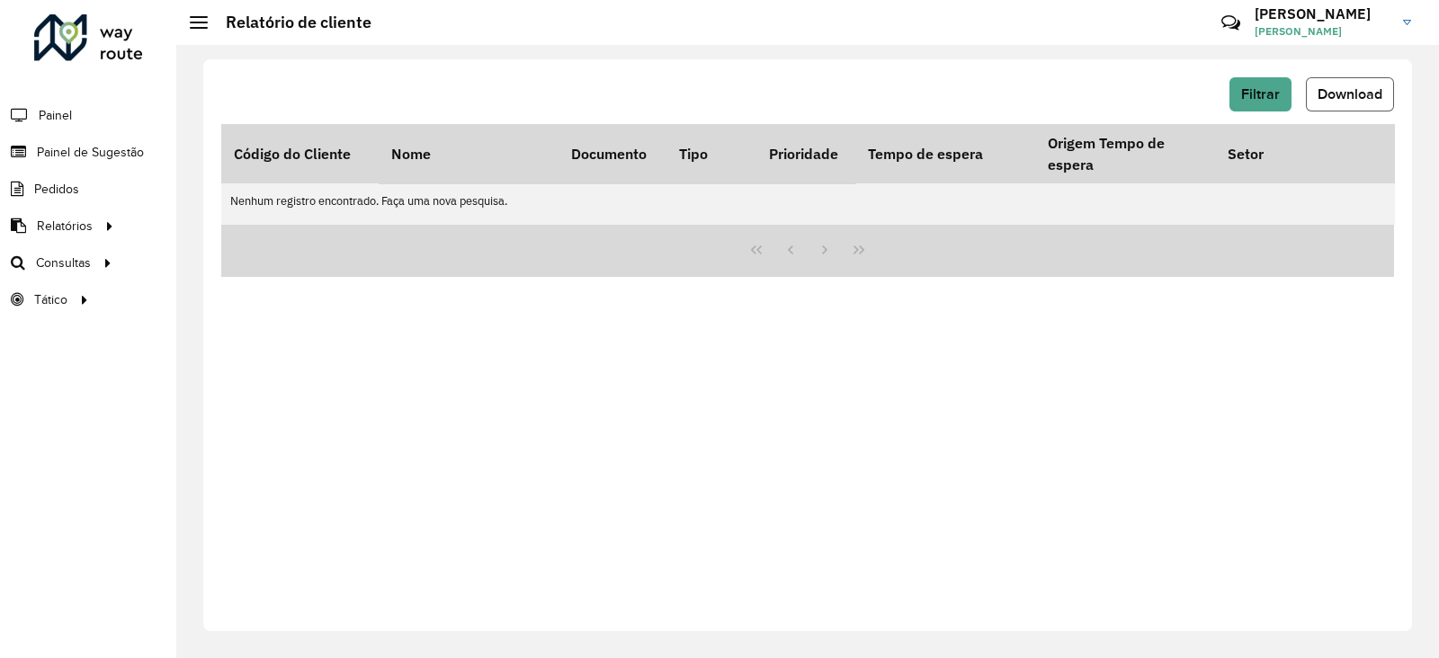
click at [1331, 92] on span "Download" at bounding box center [1349, 93] width 65 height 15
click at [1272, 98] on button "Filtrar" at bounding box center [1260, 94] width 62 height 34
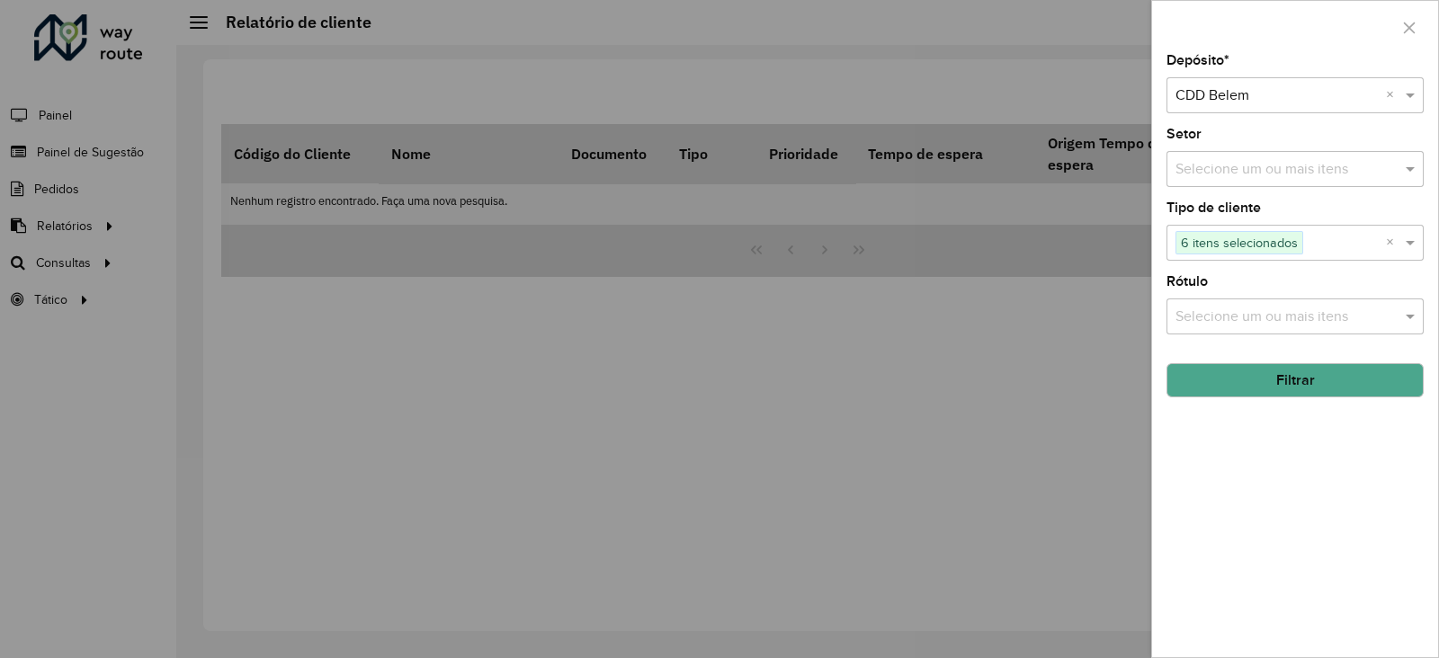
click at [1286, 381] on button "Filtrar" at bounding box center [1294, 380] width 257 height 34
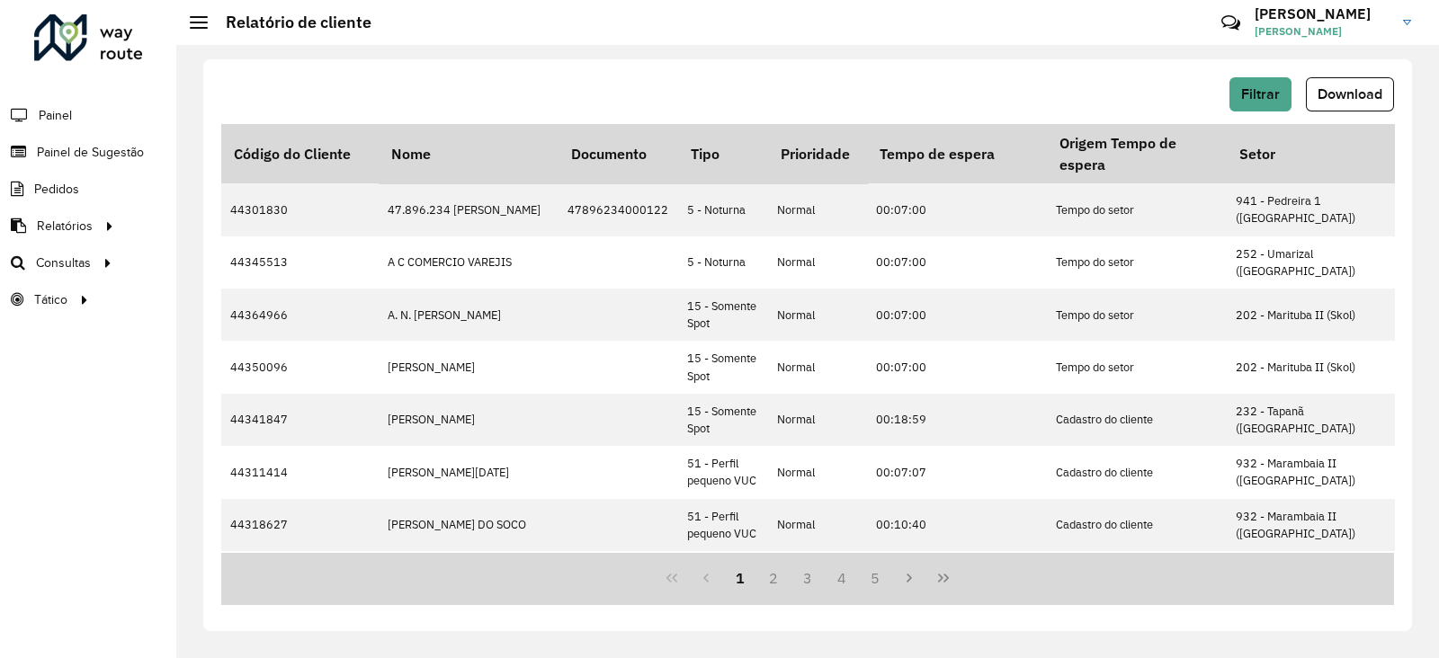
drag, startPoint x: 1039, startPoint y: 47, endPoint x: 1048, endPoint y: 51, distance: 9.3
click at [1039, 51] on div "Filtrar Download Código do Cliente Nome Documento Tipo Prioridade Tempo de espe…" at bounding box center [807, 351] width 1262 height 613
click at [1345, 97] on span "Download" at bounding box center [1349, 93] width 65 height 15
